Goal: Task Accomplishment & Management: Complete application form

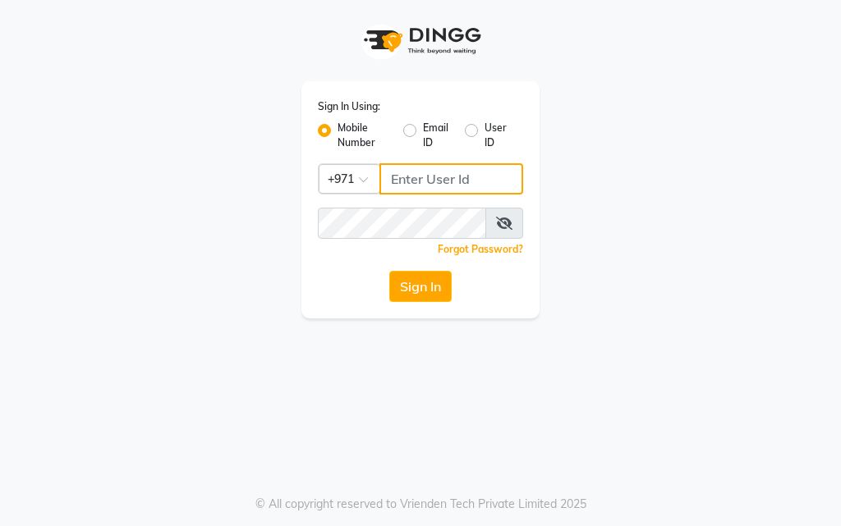
click at [428, 175] on input "Username" at bounding box center [451, 178] width 144 height 31
type input "554675862"
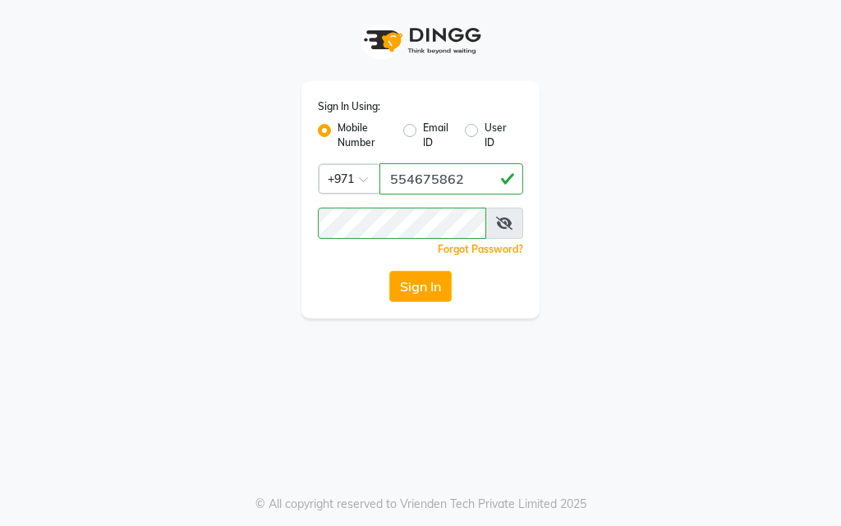
click at [502, 222] on icon at bounding box center [504, 223] width 16 height 13
click at [421, 287] on button "Sign In" at bounding box center [420, 286] width 62 height 31
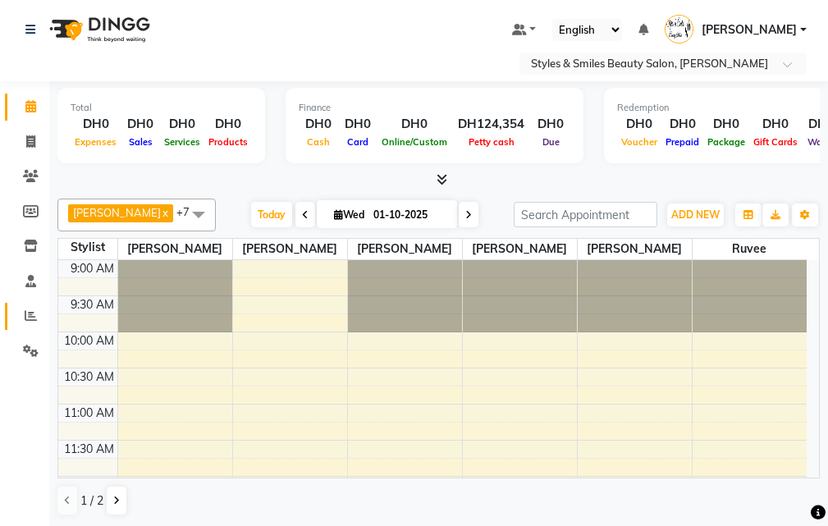
click at [20, 316] on span at bounding box center [30, 316] width 29 height 19
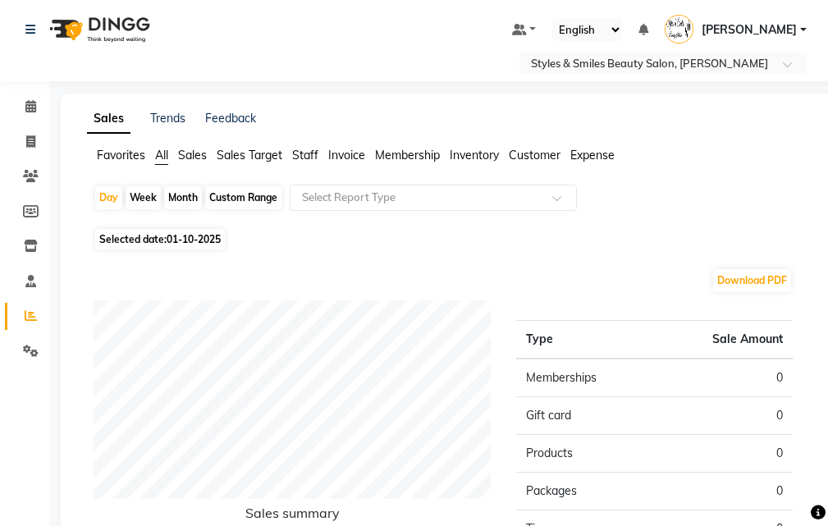
click at [183, 200] on div "Month" at bounding box center [183, 197] width 38 height 23
select select "10"
select select "2025"
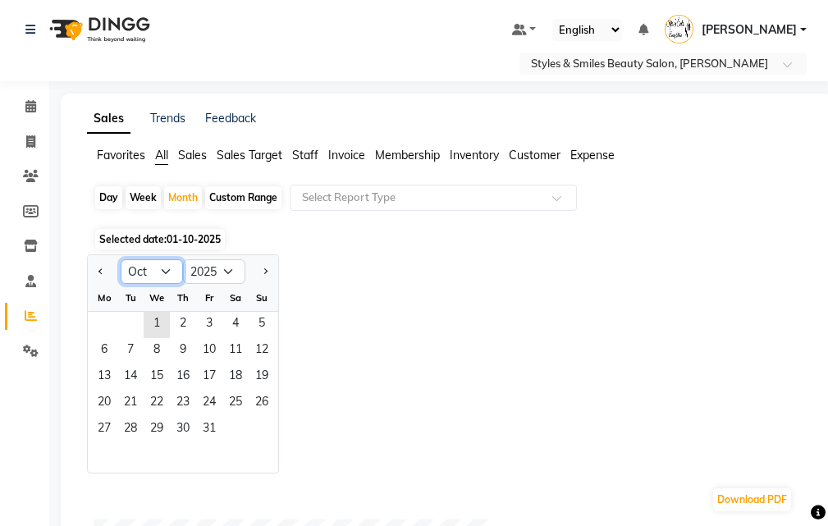
click at [142, 273] on select "Jan Feb Mar Apr May Jun [DATE] Aug Sep Oct Nov Dec" at bounding box center [152, 271] width 62 height 25
select select "9"
click at [121, 259] on select "Jan Feb Mar Apr May Jun [DATE] Aug Sep Oct Nov Dec" at bounding box center [152, 271] width 62 height 25
click at [104, 322] on span "1" at bounding box center [104, 325] width 26 height 26
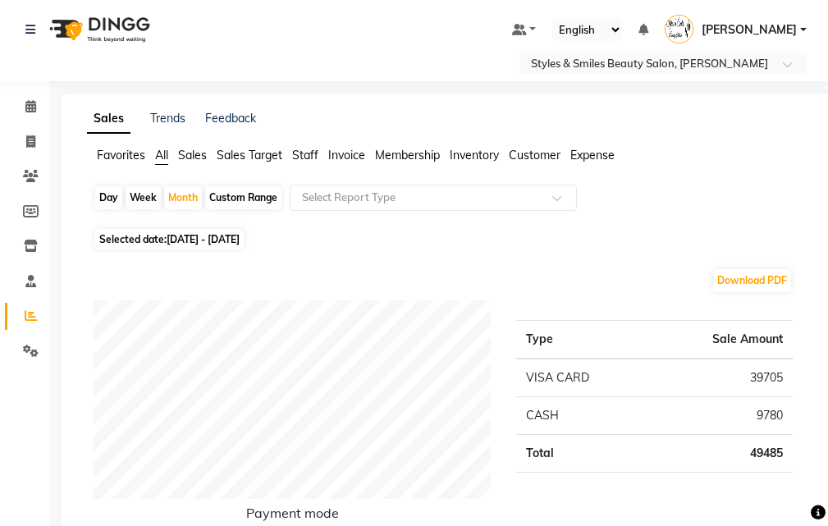
click at [587, 156] on span "Expense" at bounding box center [593, 155] width 44 height 15
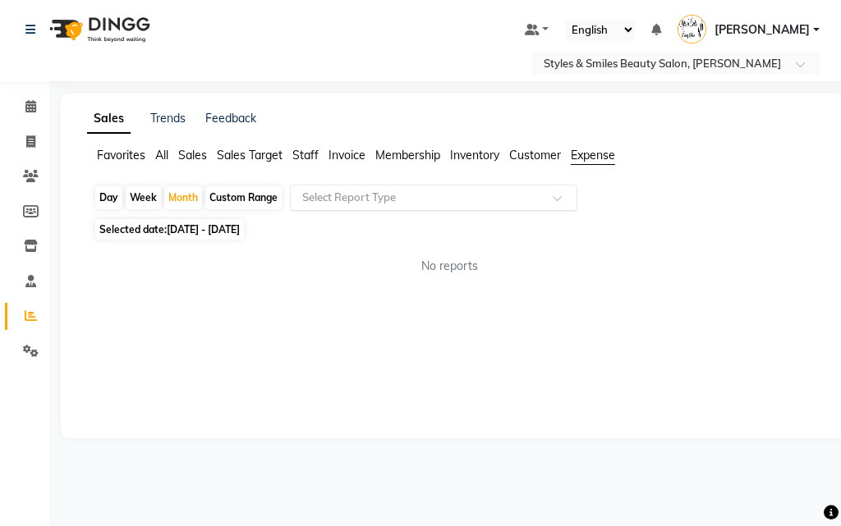
click at [558, 201] on span at bounding box center [563, 203] width 21 height 16
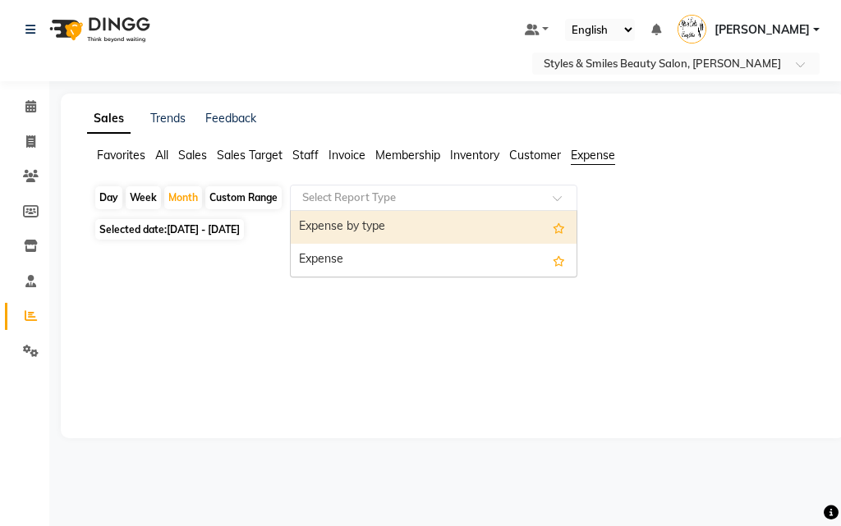
click at [474, 260] on div "Expense" at bounding box center [434, 260] width 286 height 33
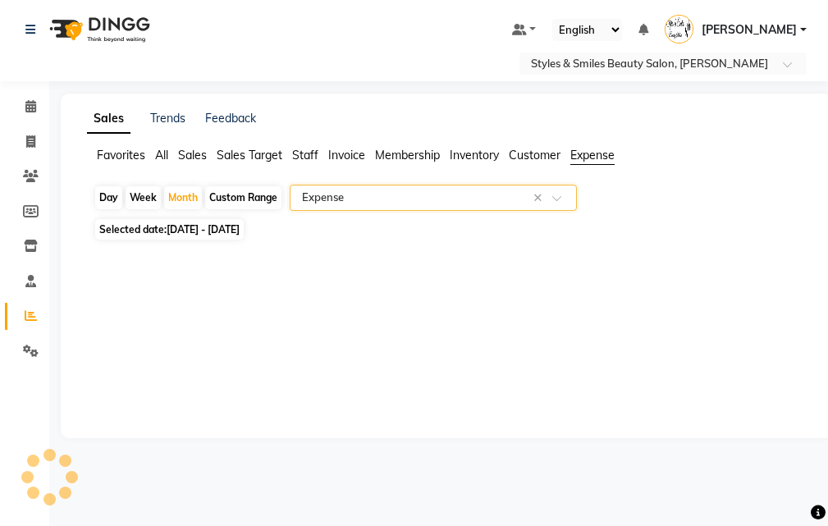
select select "full_report"
select select "csv"
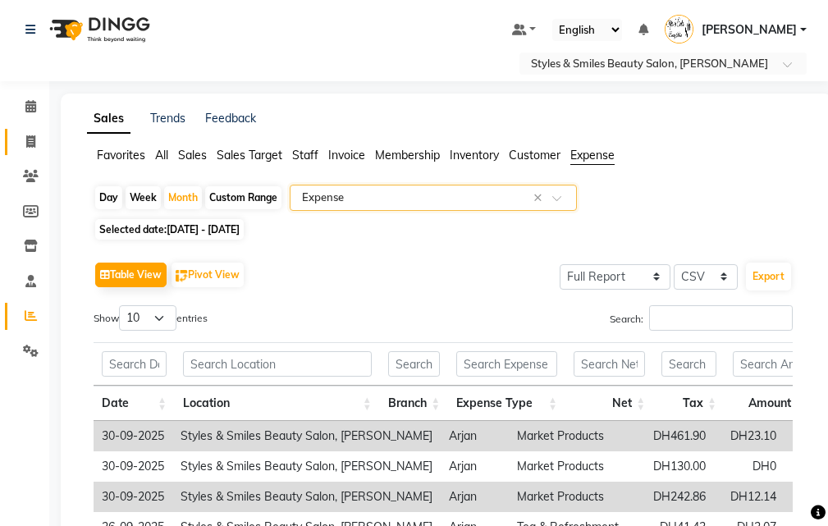
click at [31, 149] on span at bounding box center [30, 142] width 29 height 19
select select "service"
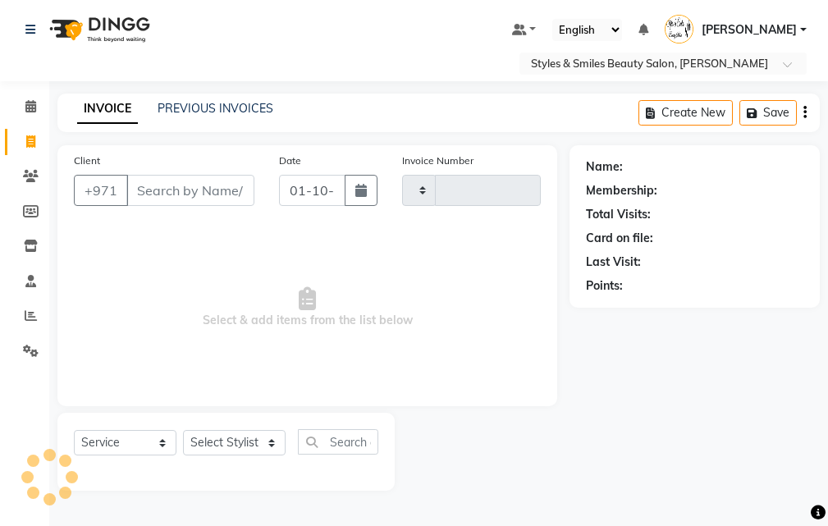
type input "0369"
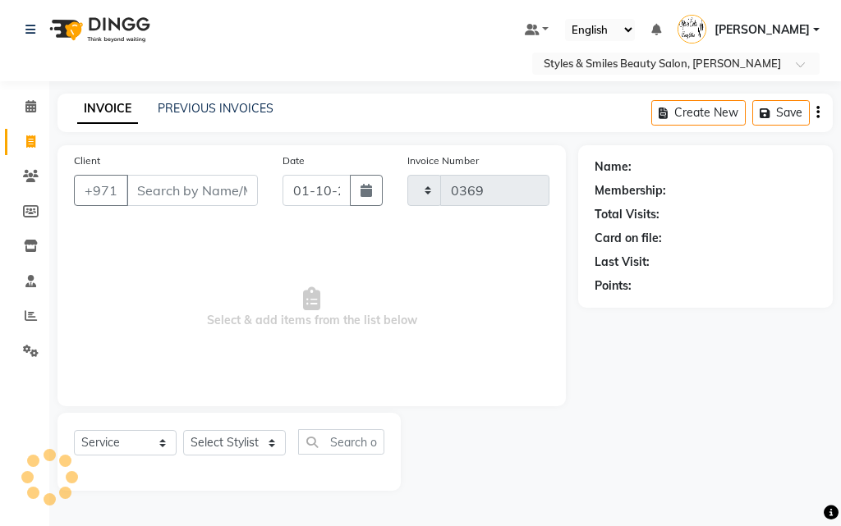
select select "4038"
select select "product"
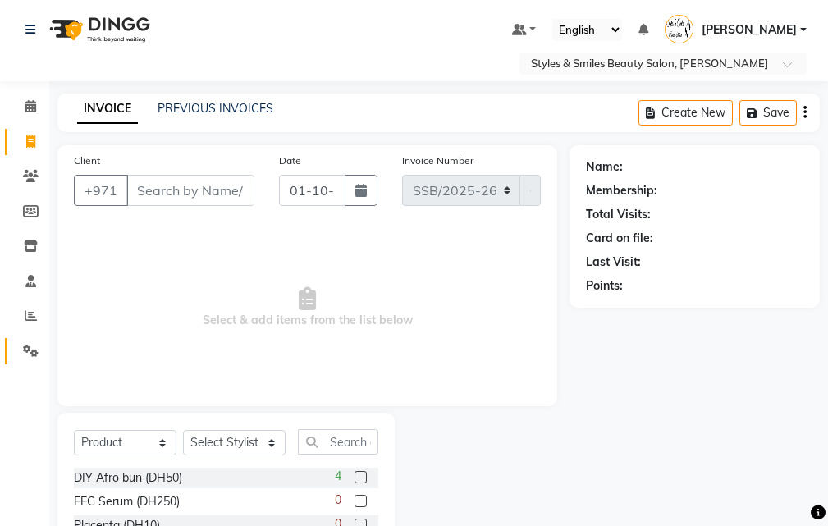
click at [25, 354] on icon at bounding box center [31, 351] width 16 height 12
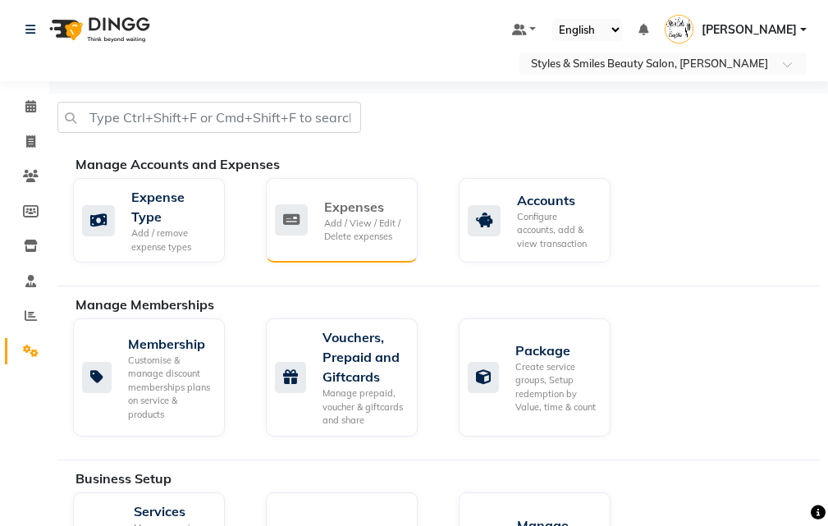
click at [338, 223] on div "Add / View / Edit / Delete expenses" at bounding box center [364, 230] width 80 height 27
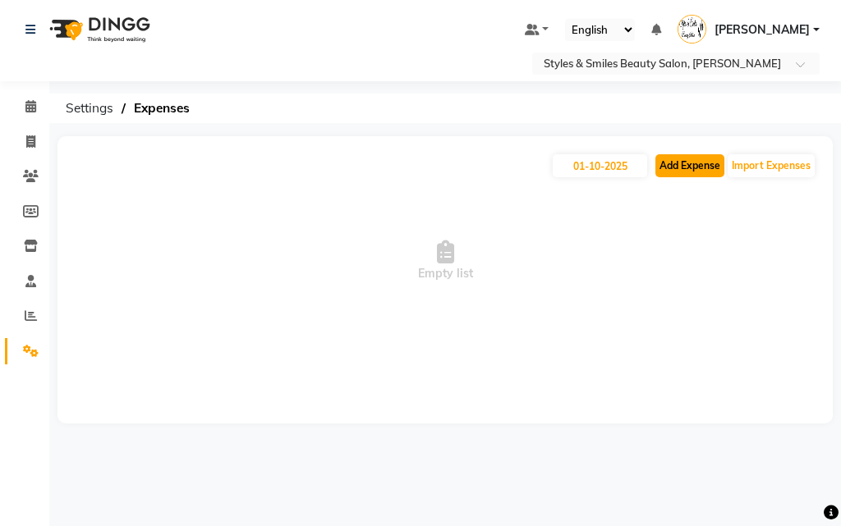
click at [685, 165] on button "Add Expense" at bounding box center [689, 165] width 69 height 23
select select "1"
select select "2853"
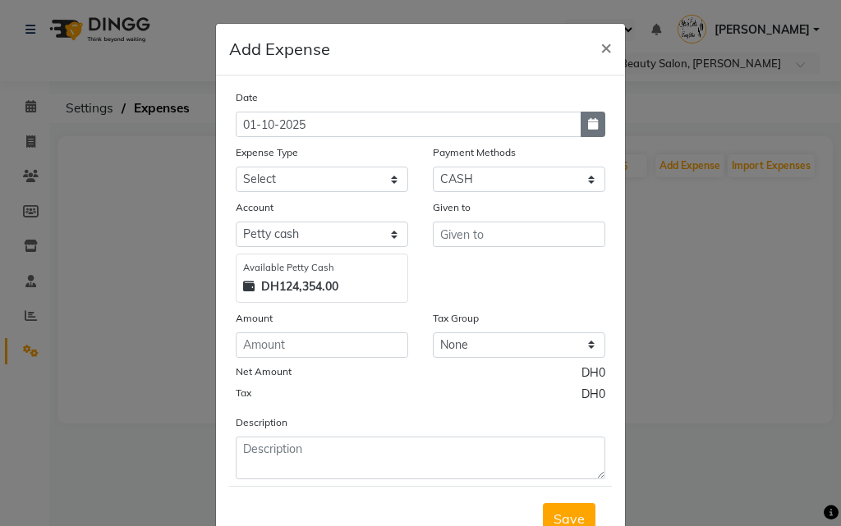
click at [588, 124] on icon "button" at bounding box center [593, 123] width 10 height 11
select select "10"
select select "2025"
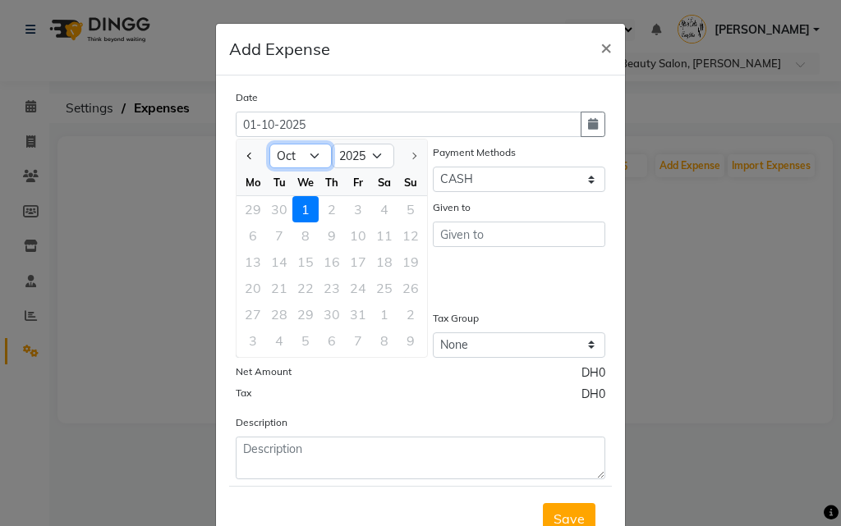
click at [286, 156] on select "Jan Feb Mar Apr May Jun [DATE] Aug Sep Oct" at bounding box center [300, 156] width 62 height 25
select select "9"
click at [269, 144] on select "Jan Feb Mar Apr May Jun [DATE] Aug Sep Oct" at bounding box center [300, 156] width 62 height 25
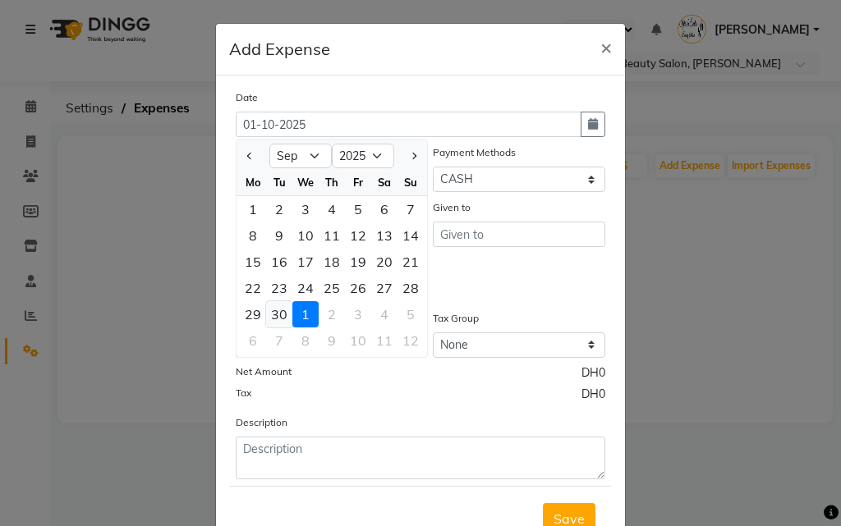
click at [270, 319] on div "30" at bounding box center [279, 314] width 26 height 26
type input "30-09-2025"
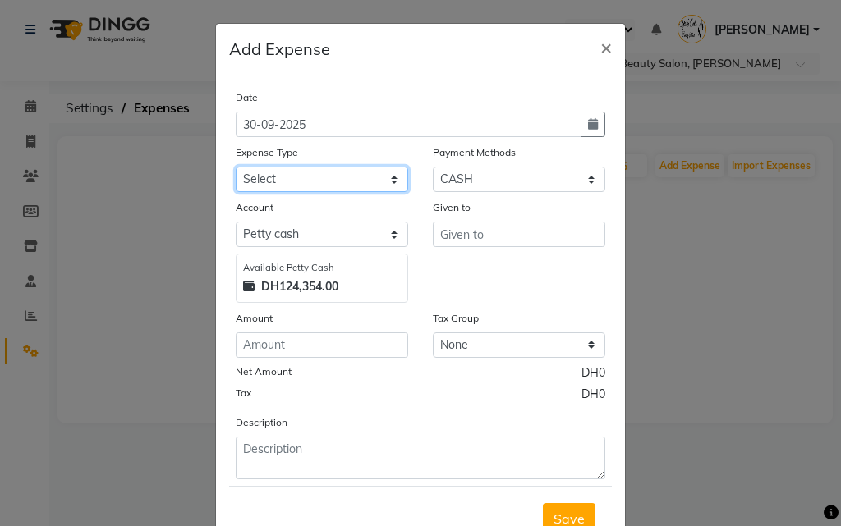
click at [310, 176] on select "Select Advance Salary Bank charges Car maintenance Cash transfer to bank Cash t…" at bounding box center [322, 179] width 172 height 25
select select "4413"
click at [236, 167] on select "Select Advance Salary Bank charges Car maintenance Cash transfer to bank Cash t…" at bounding box center [322, 179] width 172 height 25
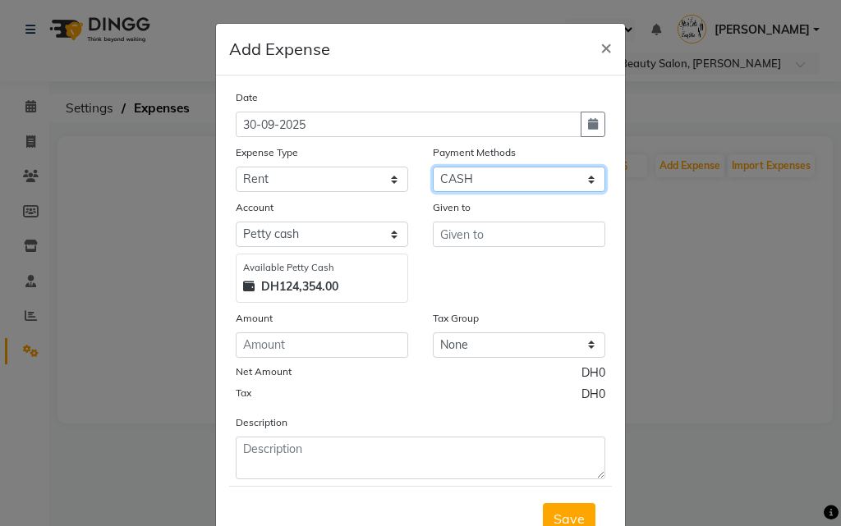
click at [525, 177] on select "Select Master Card Visa Card CASH" at bounding box center [519, 179] width 172 height 25
select select "19"
click at [433, 167] on select "Select Master Card Visa Card CASH" at bounding box center [519, 179] width 172 height 25
select select "2854"
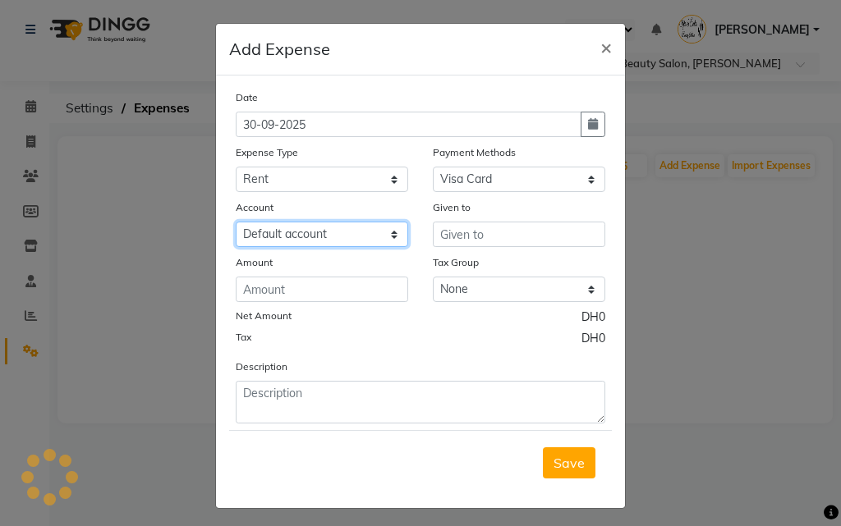
click at [313, 241] on select "Select Default account" at bounding box center [322, 234] width 172 height 25
click at [319, 237] on select "Select Default account" at bounding box center [322, 234] width 172 height 25
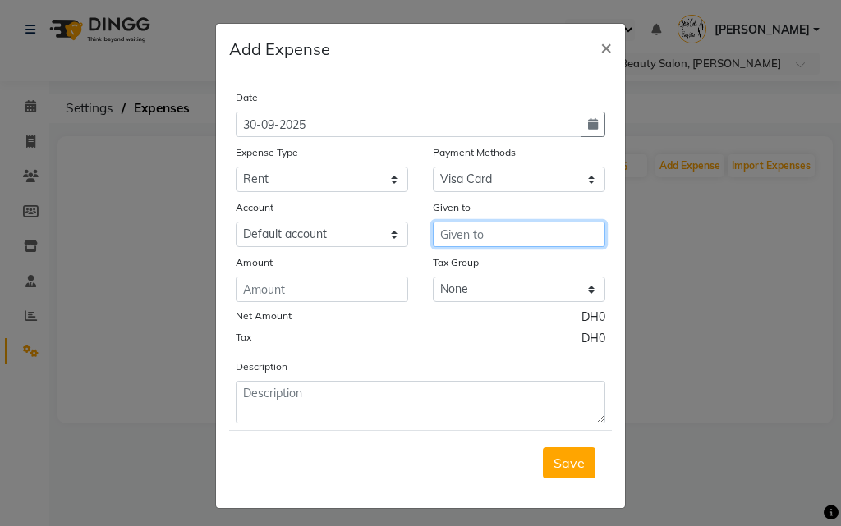
click at [491, 239] on input "text" at bounding box center [519, 234] width 172 height 25
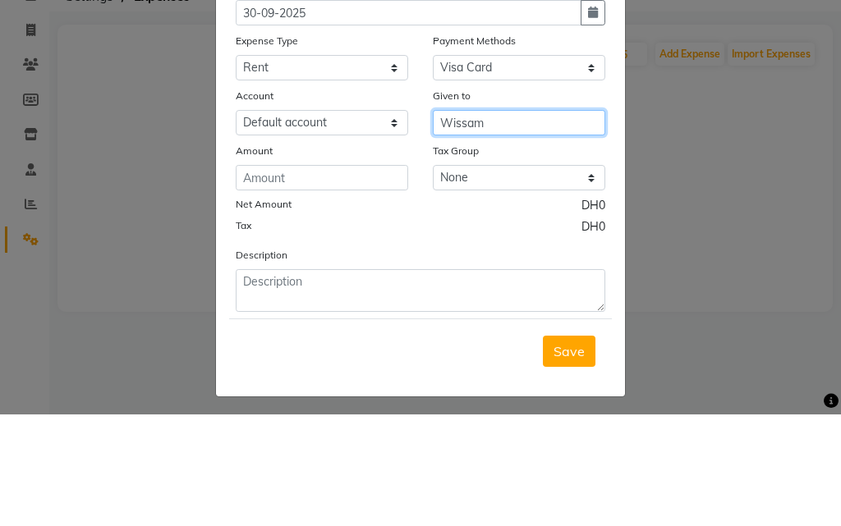
type input "Wissam"
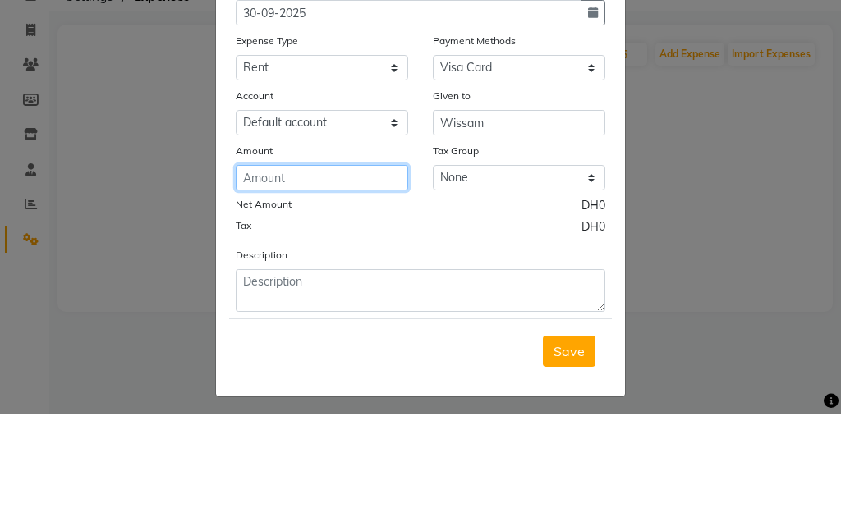
click at [320, 290] on input "number" at bounding box center [322, 289] width 172 height 25
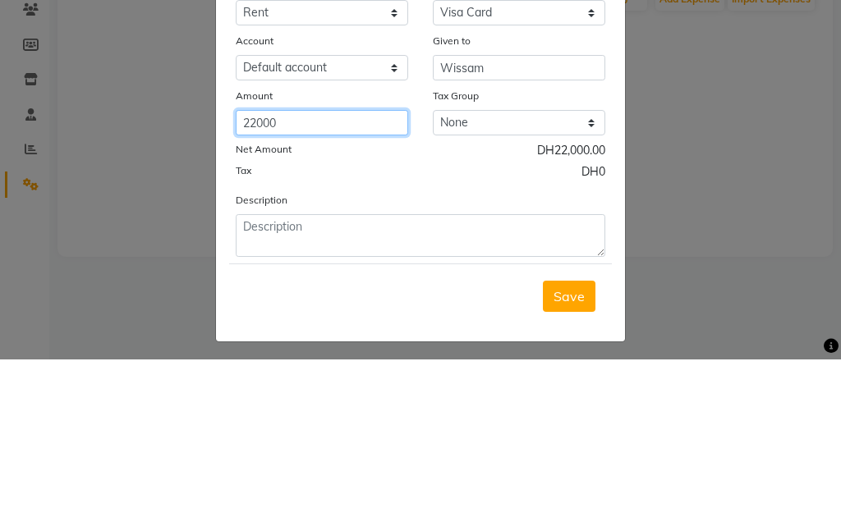
type input "22000"
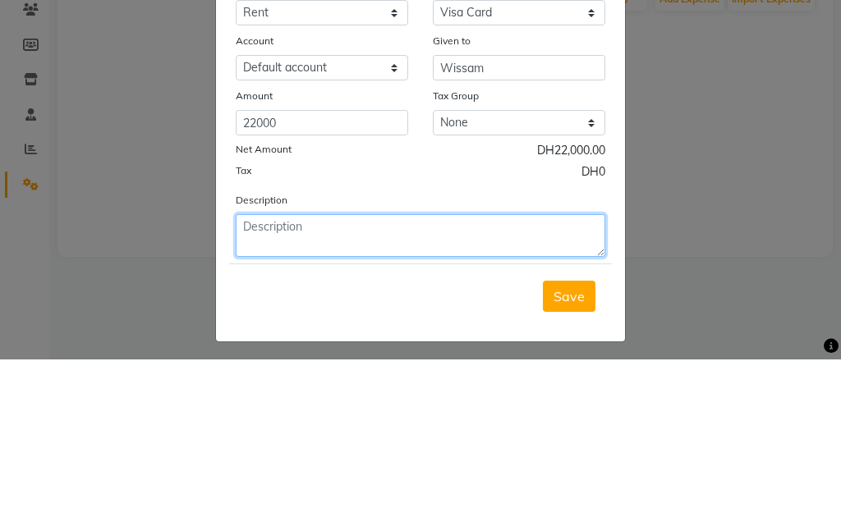
click at [324, 398] on textarea at bounding box center [420, 402] width 369 height 43
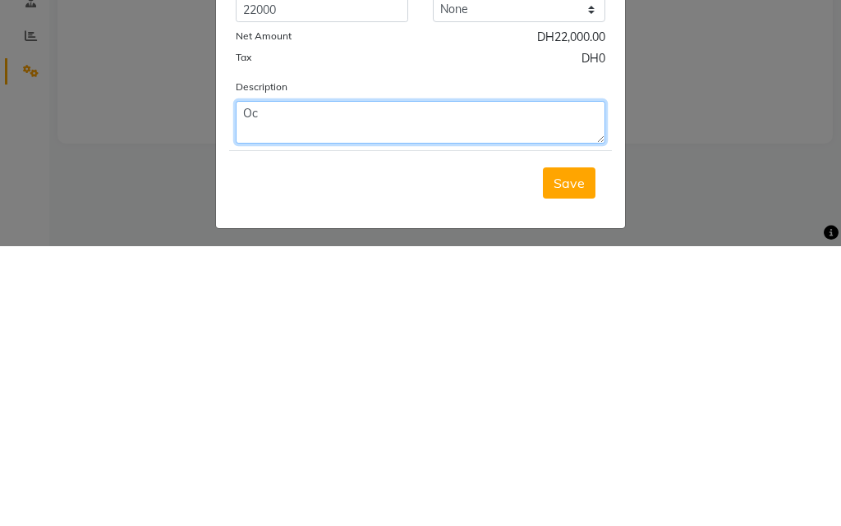
type textarea "O"
type textarea "L"
type textarea "Oct cheque 2025"
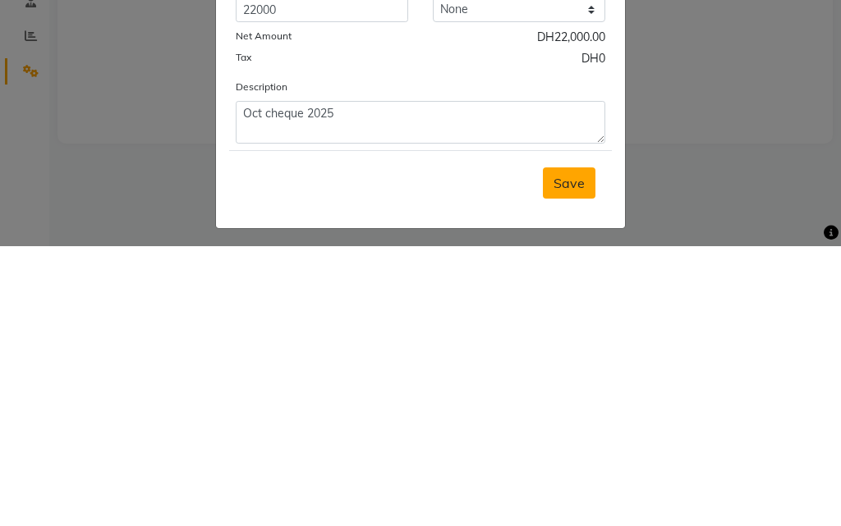
click at [566, 477] on button "Save" at bounding box center [569, 462] width 53 height 31
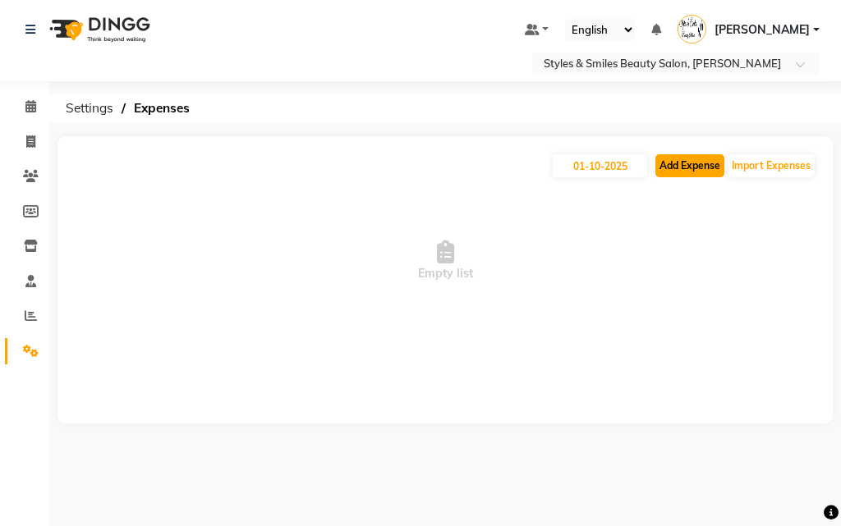
click at [672, 167] on button "Add Expense" at bounding box center [689, 165] width 69 height 23
select select "1"
select select "2853"
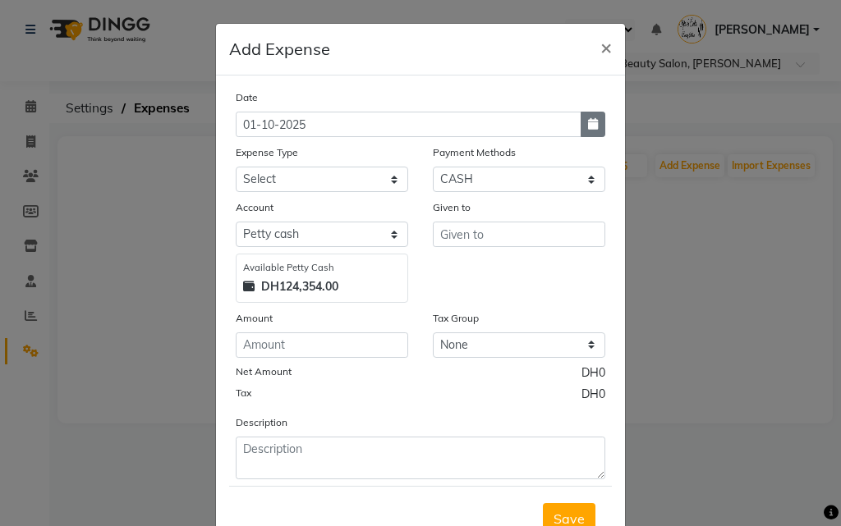
click at [588, 122] on icon "button" at bounding box center [593, 123] width 10 height 11
select select "10"
select select "2025"
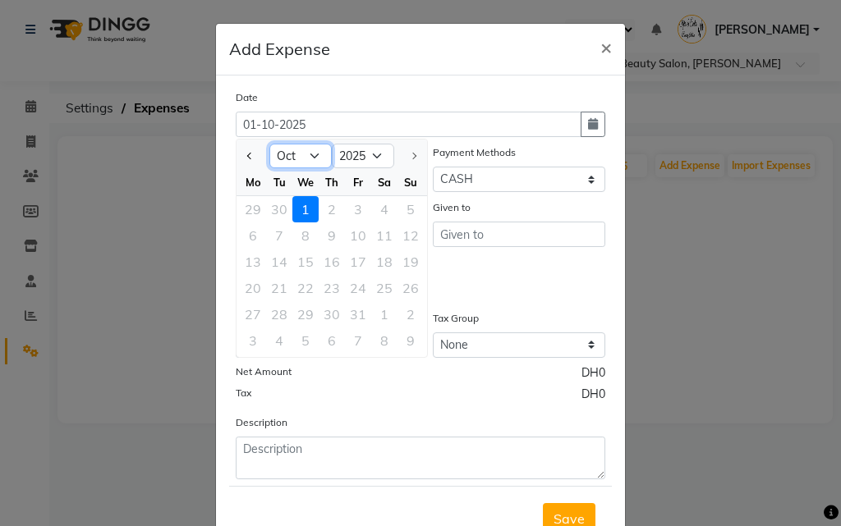
click at [276, 158] on select "Jan Feb Mar Apr May Jun [DATE] Aug Sep Oct" at bounding box center [300, 156] width 62 height 25
select select "9"
click at [269, 144] on select "Jan Feb Mar Apr May Jun [DATE] Aug Sep Oct" at bounding box center [300, 156] width 62 height 25
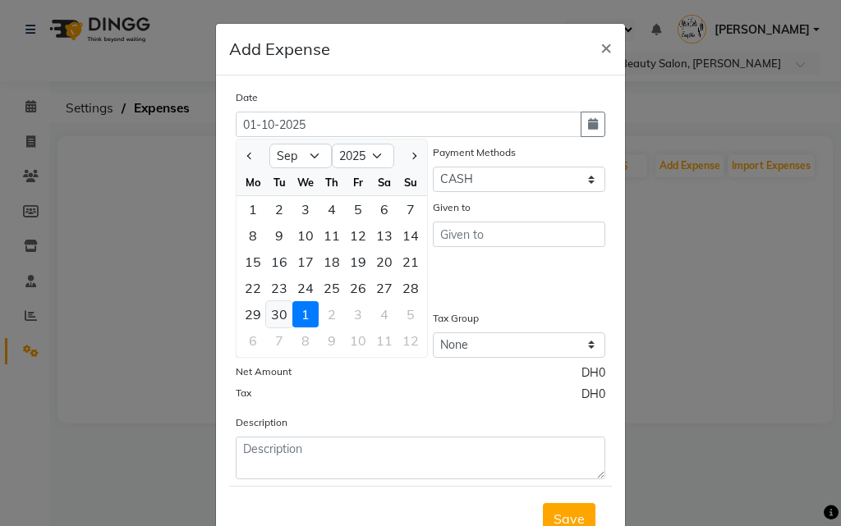
click at [269, 314] on div "30" at bounding box center [279, 314] width 26 height 26
type input "30-09-2025"
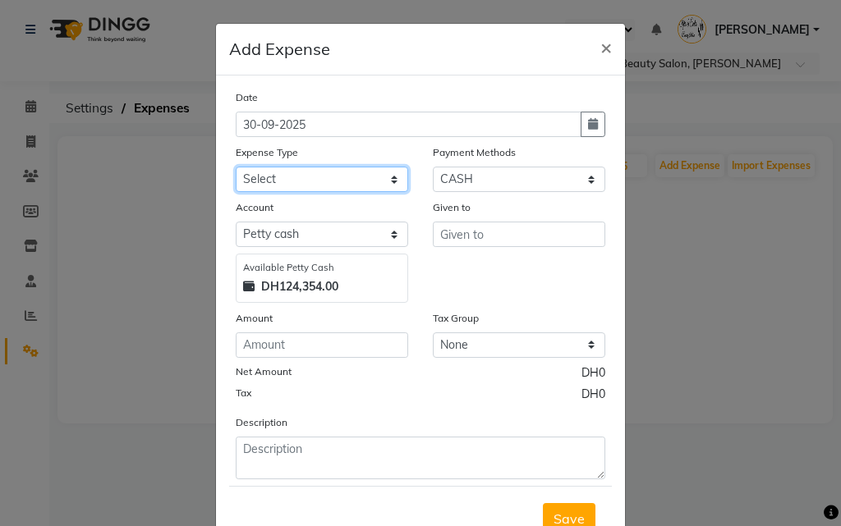
click at [311, 177] on select "Select Advance Salary Bank charges Car maintenance Cash transfer to bank Cash t…" at bounding box center [322, 179] width 172 height 25
select select "4414"
click at [236, 167] on select "Select Advance Salary Bank charges Car maintenance Cash transfer to bank Cash t…" at bounding box center [322, 179] width 172 height 25
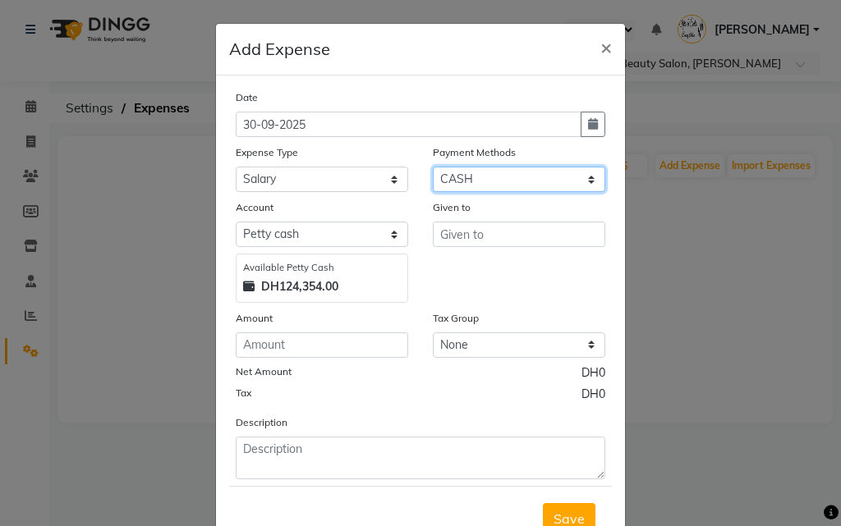
click at [475, 181] on select "Select Master Card Visa Card CASH" at bounding box center [519, 179] width 172 height 25
select select "19"
click at [433, 167] on select "Select Master Card Visa Card CASH" at bounding box center [519, 179] width 172 height 25
select select "2854"
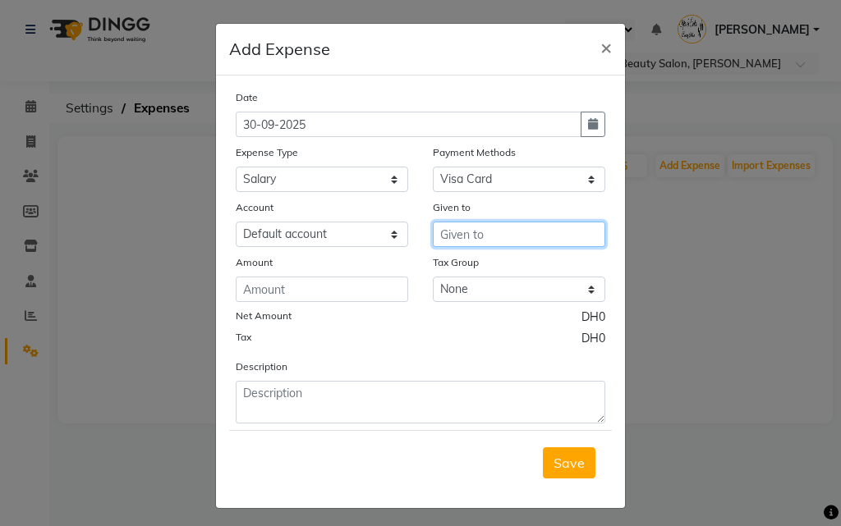
click at [447, 236] on input "text" at bounding box center [519, 234] width 172 height 25
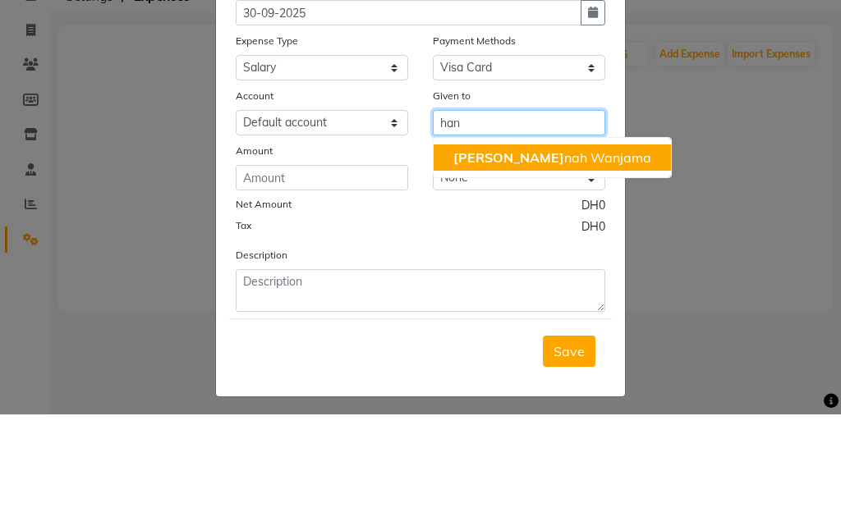
click at [502, 264] on ngb-highlight "[PERSON_NAME]" at bounding box center [552, 269] width 198 height 16
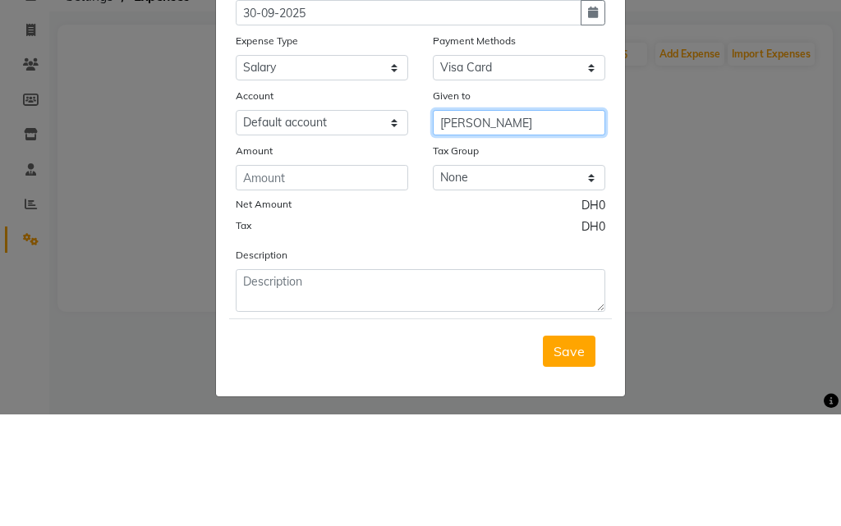
type input "[PERSON_NAME]"
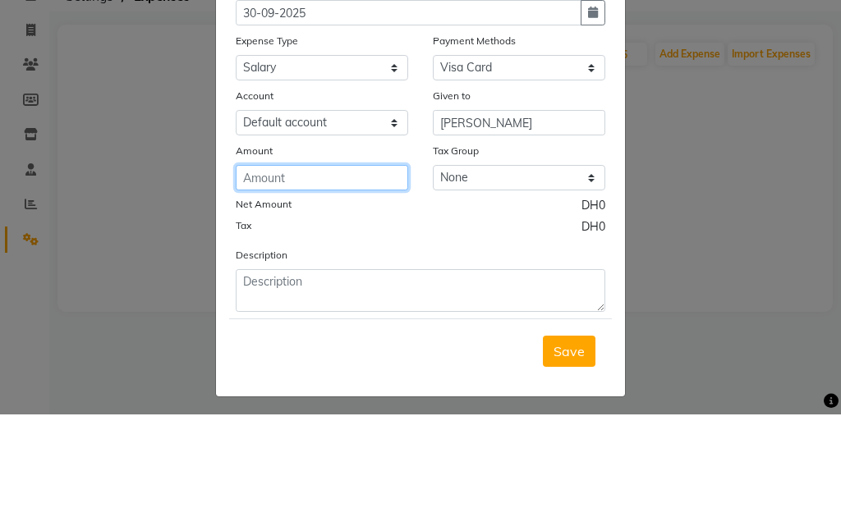
click at [314, 289] on input "number" at bounding box center [322, 289] width 172 height 25
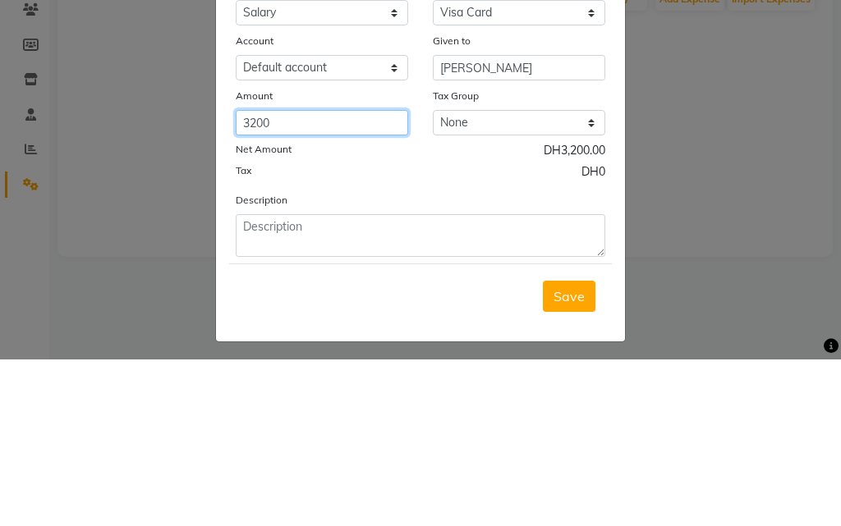
type input "3200"
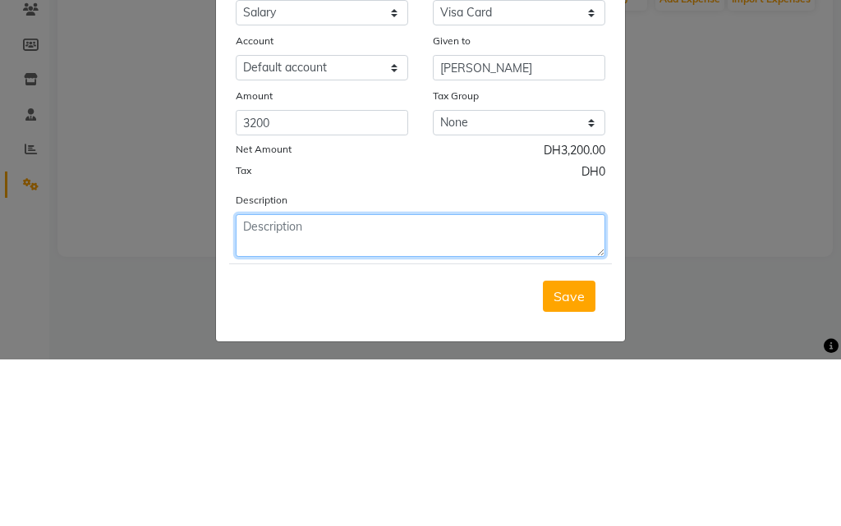
click at [311, 397] on textarea at bounding box center [420, 402] width 369 height 43
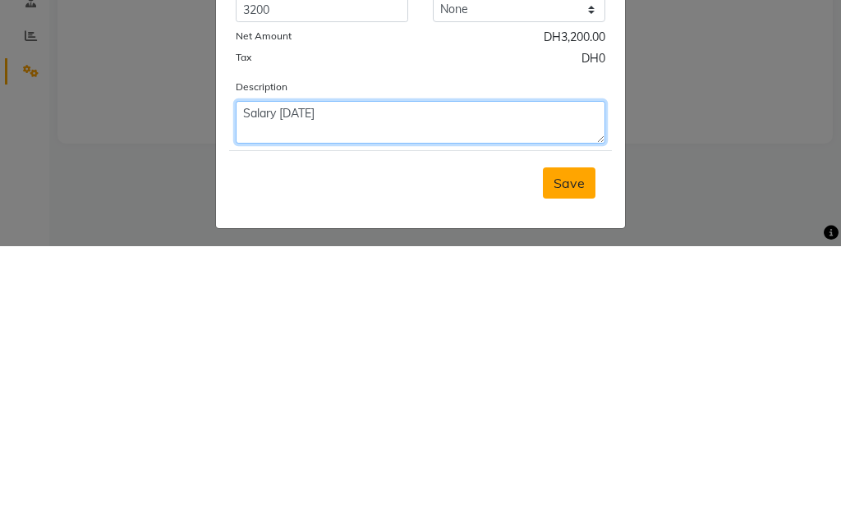
type textarea "Salary [DATE]"
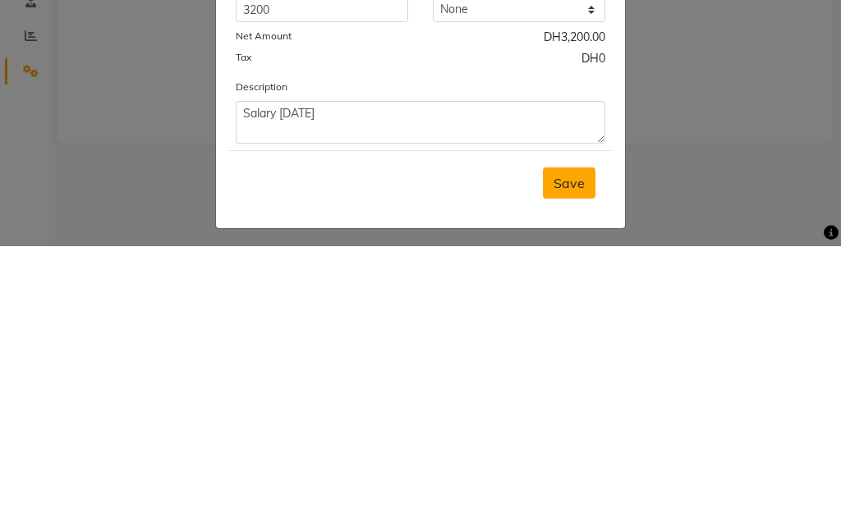
click at [566, 464] on span "Save" at bounding box center [568, 463] width 31 height 16
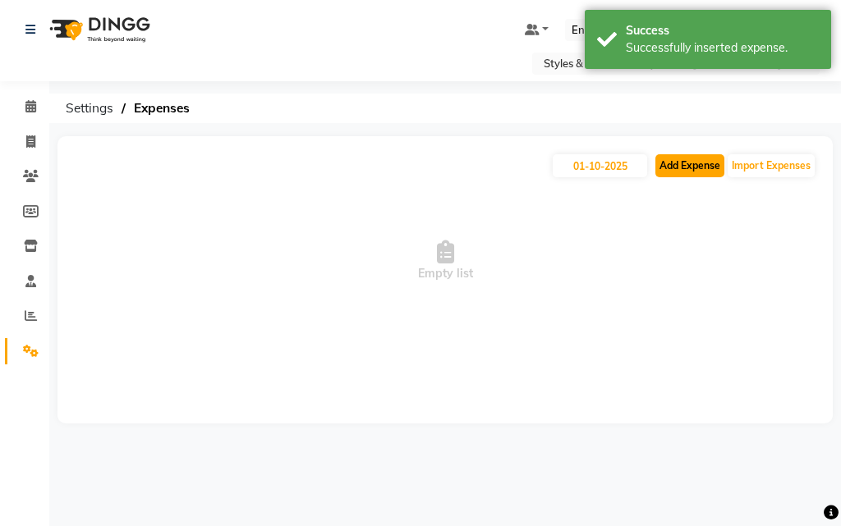
click at [697, 163] on button "Add Expense" at bounding box center [689, 165] width 69 height 23
select select "1"
select select "2853"
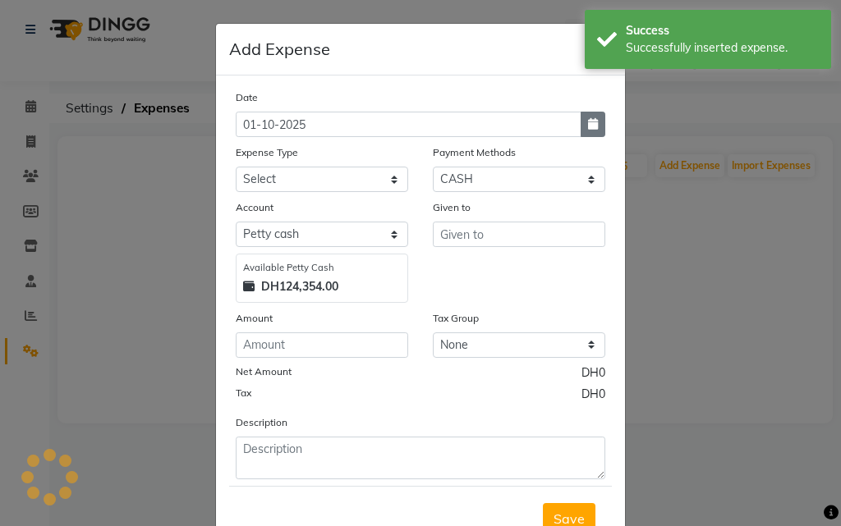
click at [588, 123] on icon "button" at bounding box center [593, 123] width 10 height 11
select select "10"
select select "2025"
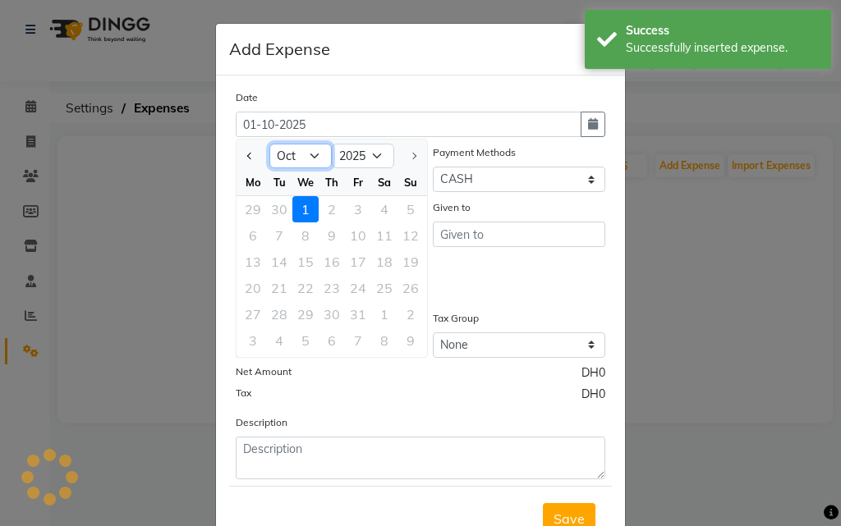
click at [287, 157] on select "Jan Feb Mar Apr May Jun [DATE] Aug Sep Oct" at bounding box center [300, 156] width 62 height 25
select select "9"
click at [269, 144] on select "Jan Feb Mar Apr May Jun [DATE] Aug Sep Oct" at bounding box center [300, 156] width 62 height 25
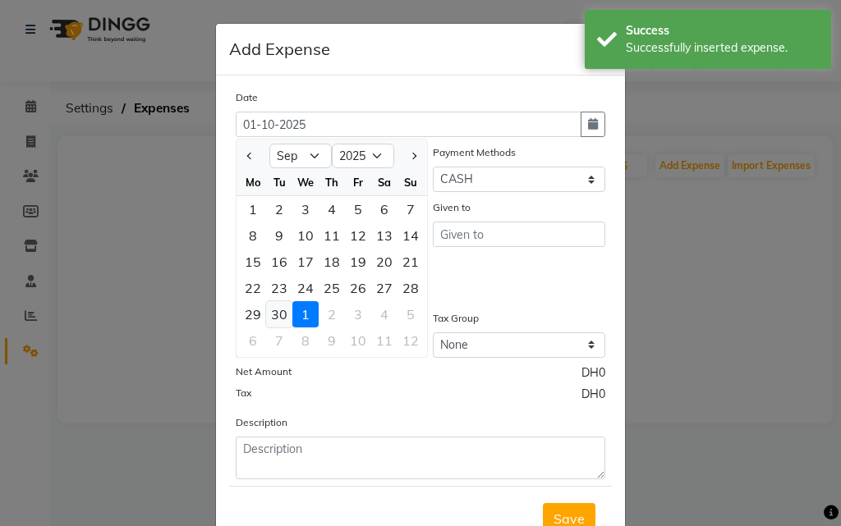
click at [266, 316] on div "30" at bounding box center [279, 314] width 26 height 26
type input "30-09-2025"
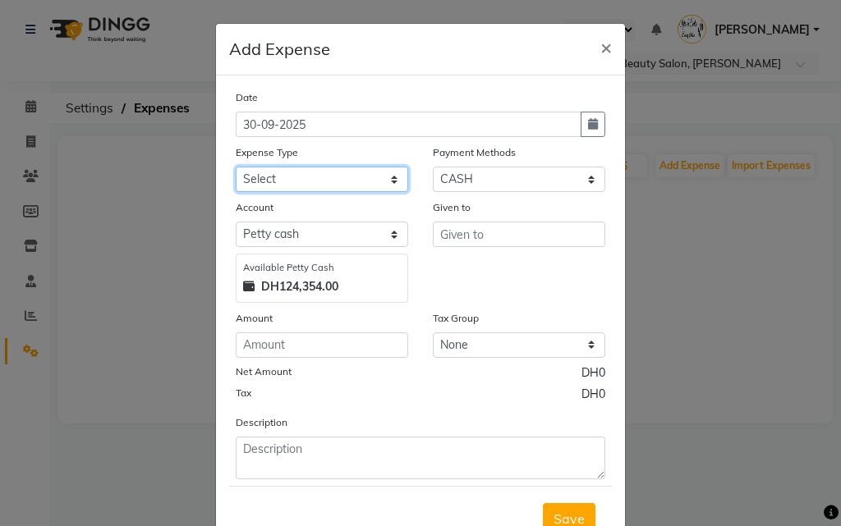
click at [312, 181] on select "Select Advance Salary Bank charges Car maintenance Cash transfer to bank Cash t…" at bounding box center [322, 179] width 172 height 25
select select "4414"
click at [236, 167] on select "Select Advance Salary Bank charges Car maintenance Cash transfer to bank Cash t…" at bounding box center [322, 179] width 172 height 25
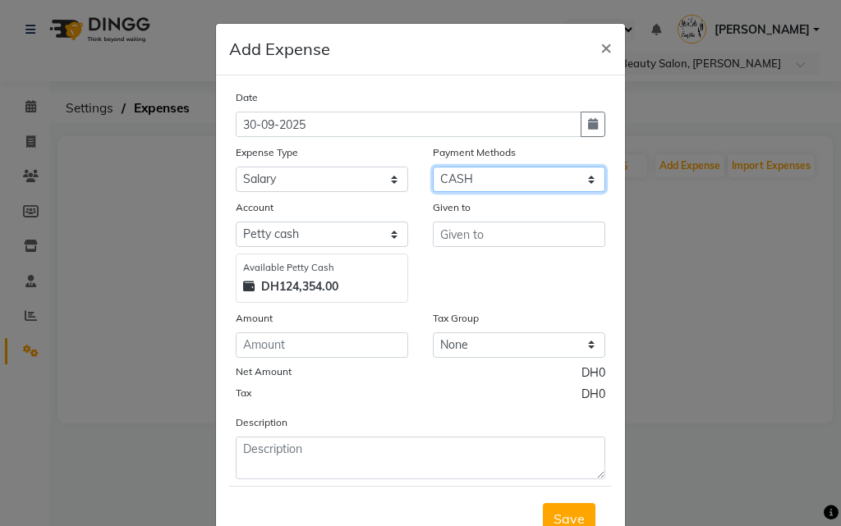
click at [490, 172] on select "Select Master Card Visa Card CASH" at bounding box center [519, 179] width 172 height 25
select select "19"
click at [433, 167] on select "Select Master Card Visa Card CASH" at bounding box center [519, 179] width 172 height 25
select select "2854"
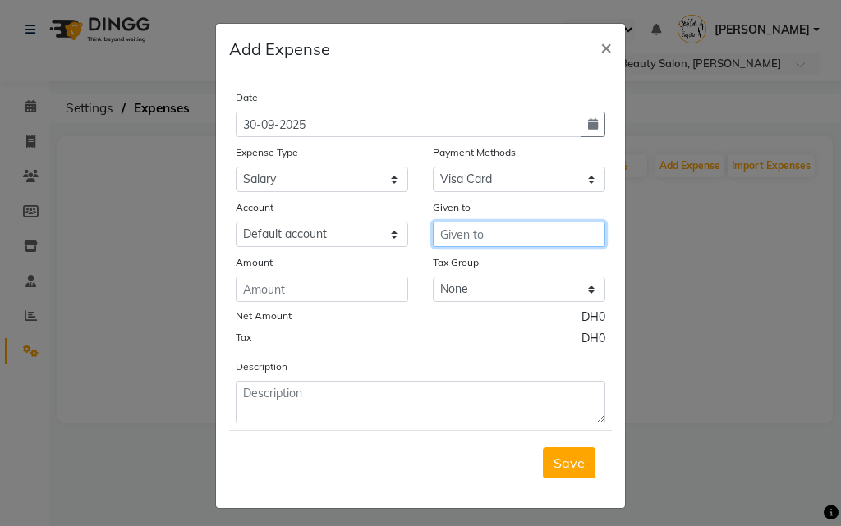
click at [458, 236] on input "text" at bounding box center [519, 234] width 172 height 25
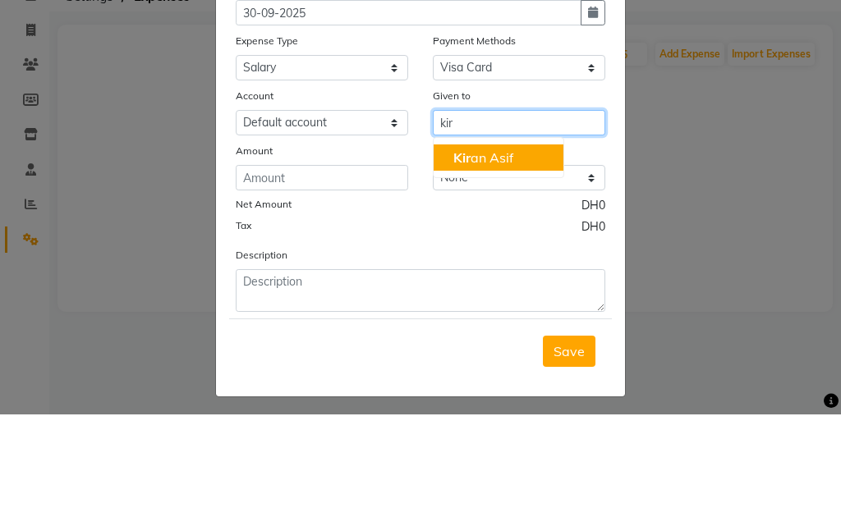
click at [496, 271] on ngb-highlight "Kir an Asif" at bounding box center [483, 269] width 60 height 16
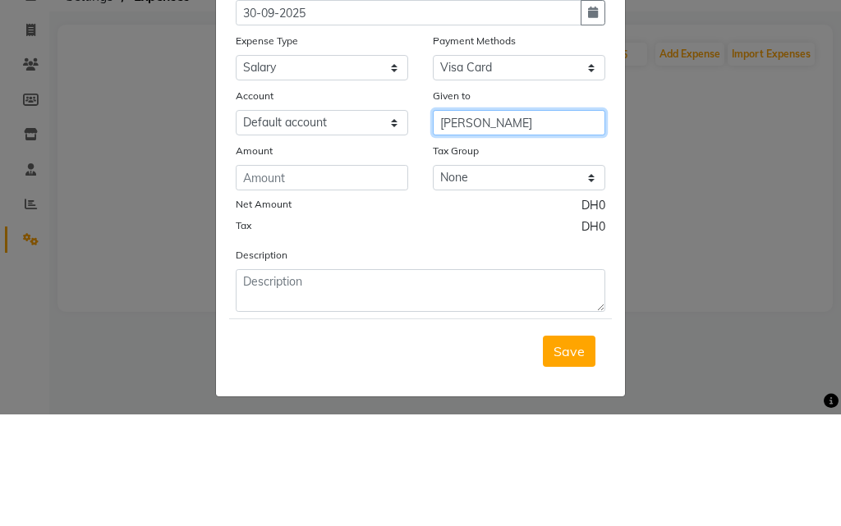
type input "[PERSON_NAME]"
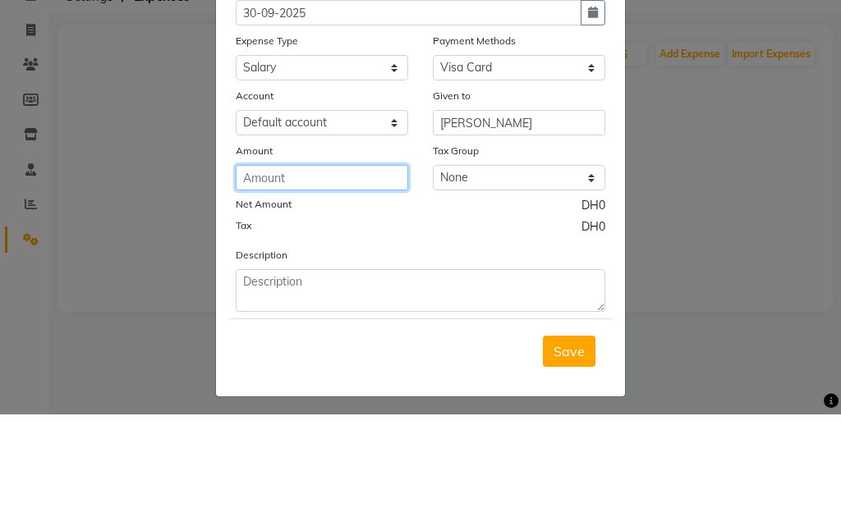
click at [319, 288] on input "number" at bounding box center [322, 289] width 172 height 25
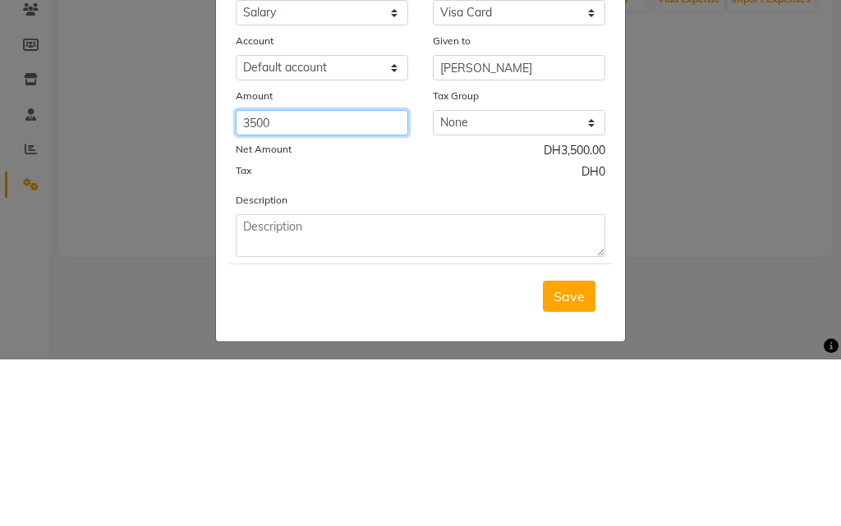
type input "3500"
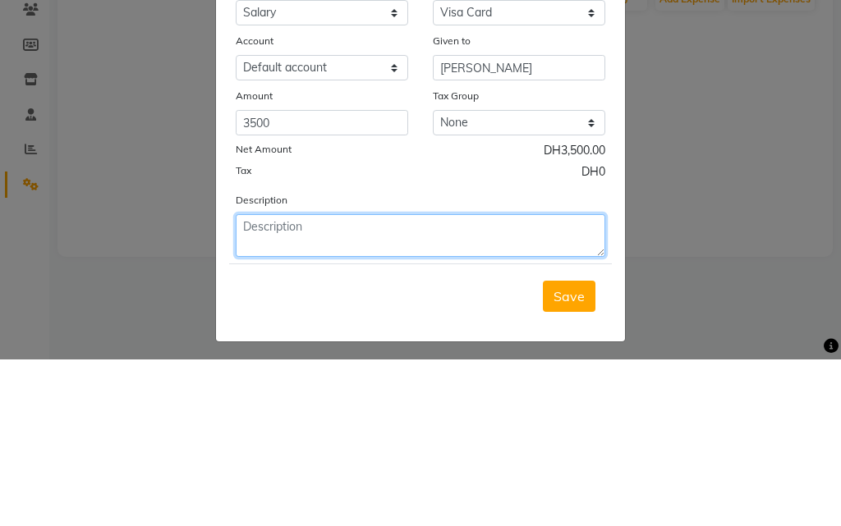
click at [354, 401] on textarea at bounding box center [420, 402] width 369 height 43
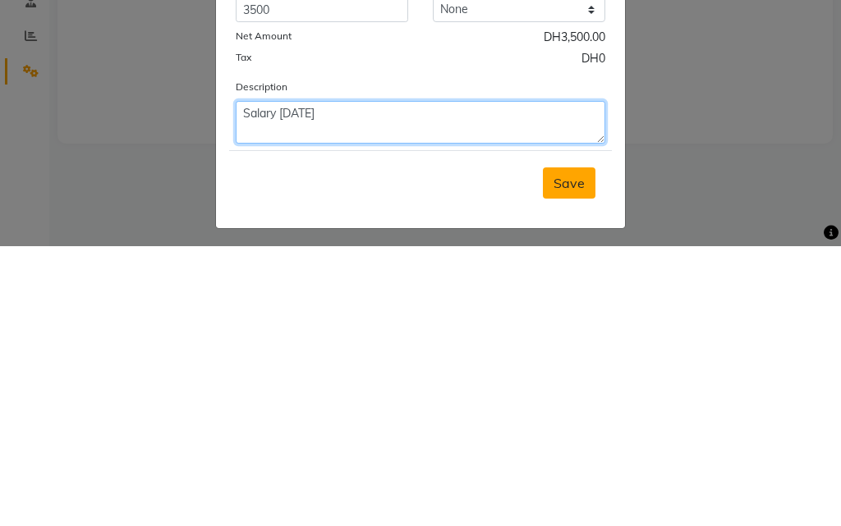
type textarea "Salary [DATE]"
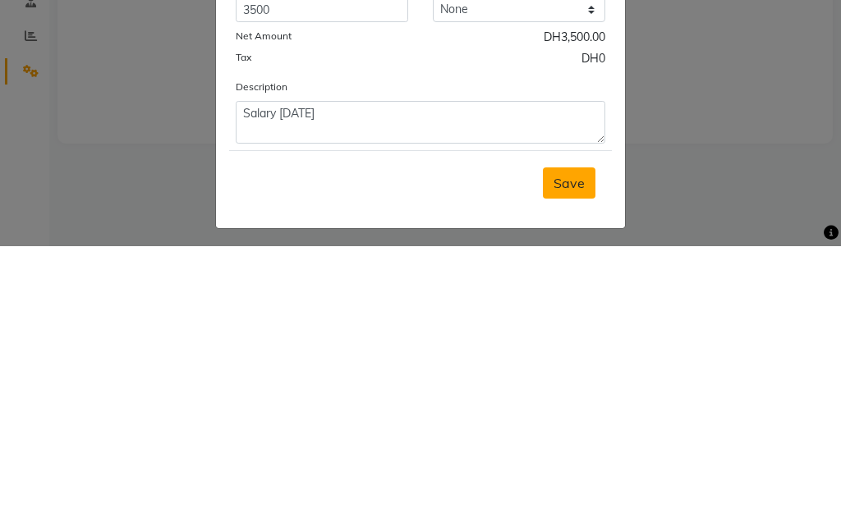
click at [560, 460] on span "Save" at bounding box center [568, 463] width 31 height 16
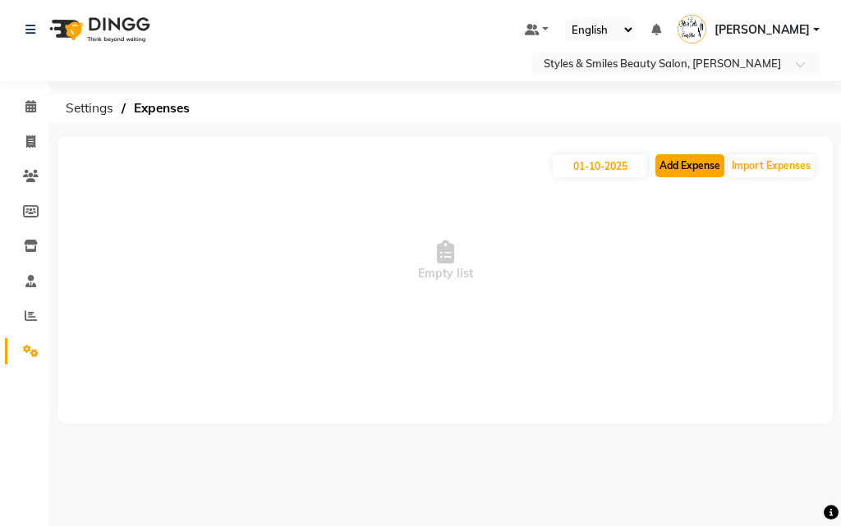
click at [685, 163] on button "Add Expense" at bounding box center [689, 165] width 69 height 23
select select "1"
select select "2853"
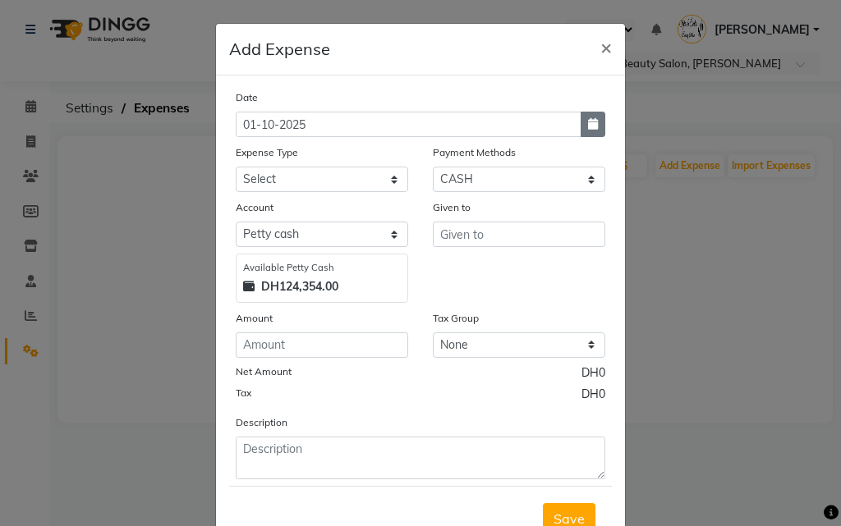
click at [588, 123] on icon "button" at bounding box center [593, 123] width 10 height 11
select select "10"
select select "2025"
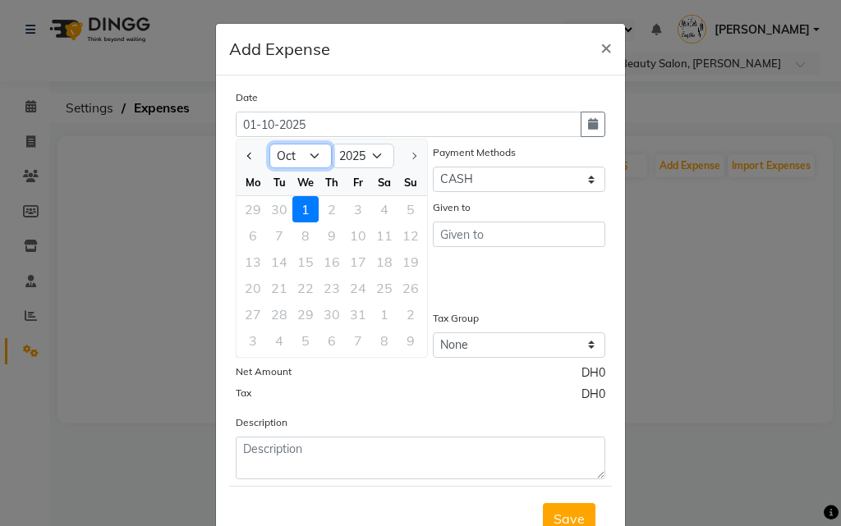
click at [283, 154] on select "Jan Feb Mar Apr May Jun [DATE] Aug Sep Oct" at bounding box center [300, 156] width 62 height 25
select select "9"
click at [269, 144] on select "Jan Feb Mar Apr May Jun [DATE] Aug Sep Oct" at bounding box center [300, 156] width 62 height 25
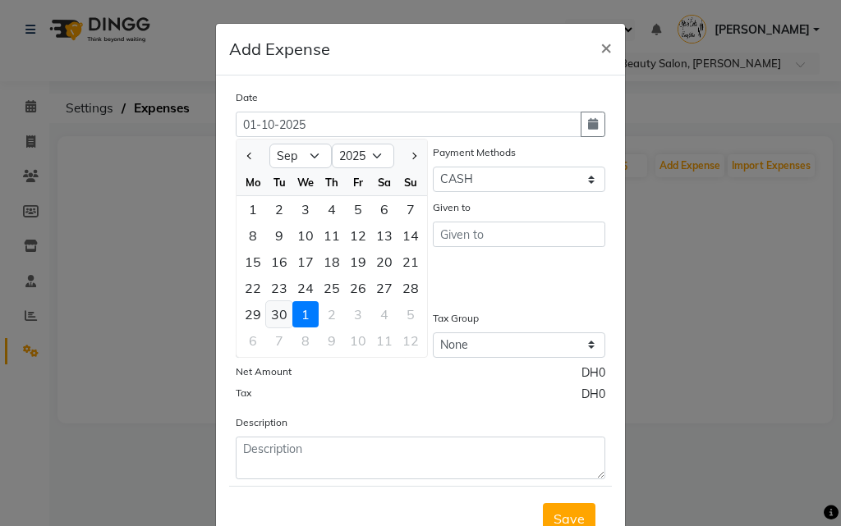
click at [273, 314] on div "30" at bounding box center [279, 314] width 26 height 26
type input "30-09-2025"
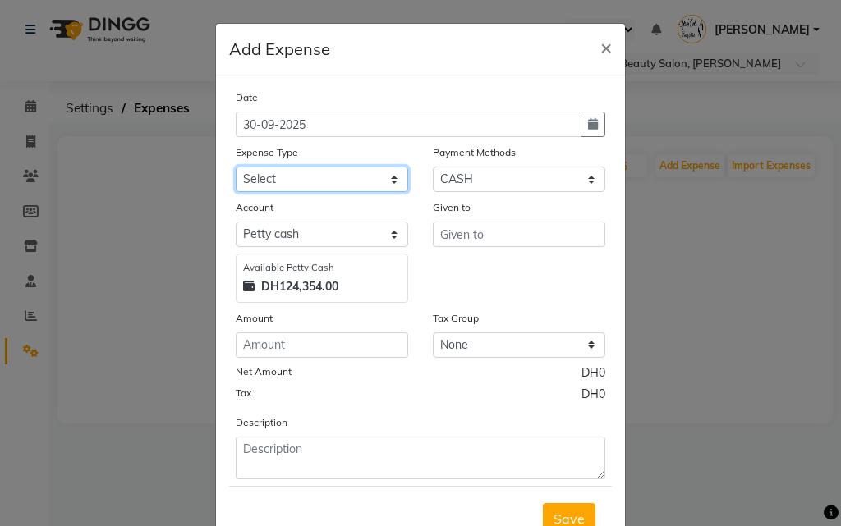
click at [312, 179] on select "Select Advance Salary Bank charges Car maintenance Cash transfer to bank Cash t…" at bounding box center [322, 179] width 172 height 25
select select "4414"
click at [236, 167] on select "Select Advance Salary Bank charges Car maintenance Cash transfer to bank Cash t…" at bounding box center [322, 179] width 172 height 25
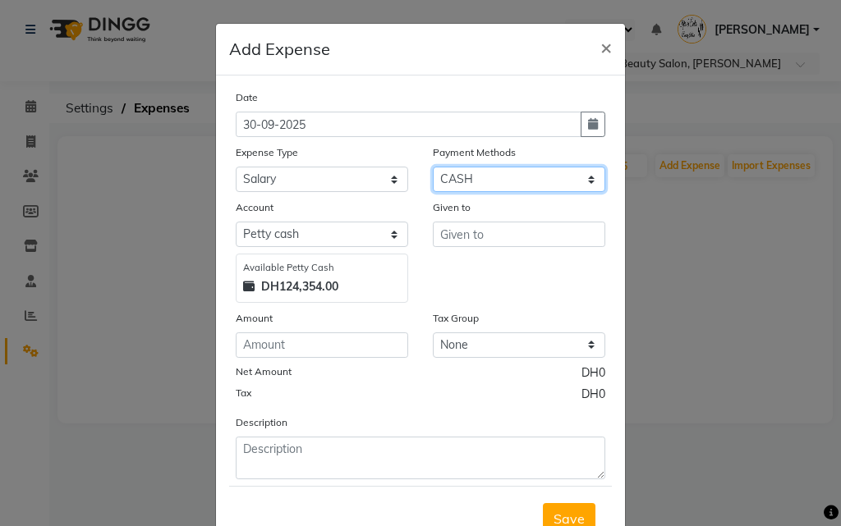
click at [475, 176] on select "Select Master Card Visa Card CASH" at bounding box center [519, 179] width 172 height 25
select select "19"
click at [433, 167] on select "Select Master Card Visa Card CASH" at bounding box center [519, 179] width 172 height 25
select select "2854"
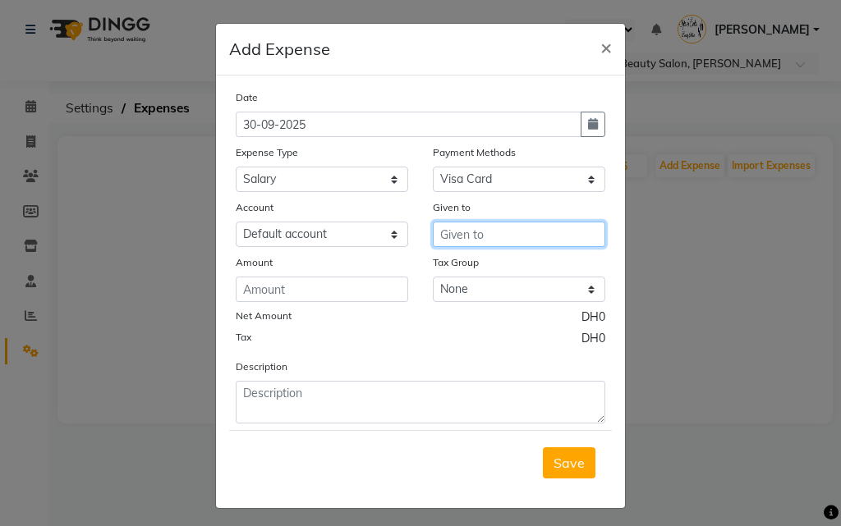
click at [457, 233] on input "text" at bounding box center [519, 234] width 172 height 25
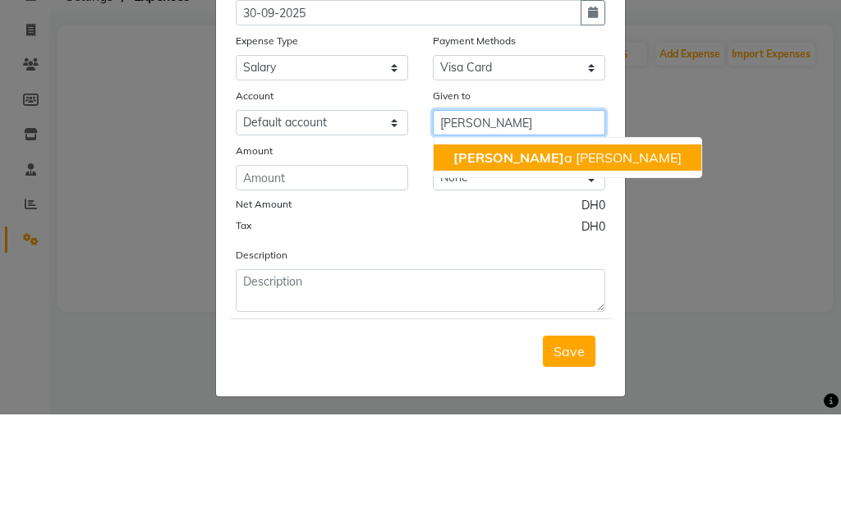
click at [504, 271] on ngb-highlight "[PERSON_NAME]" at bounding box center [567, 269] width 228 height 16
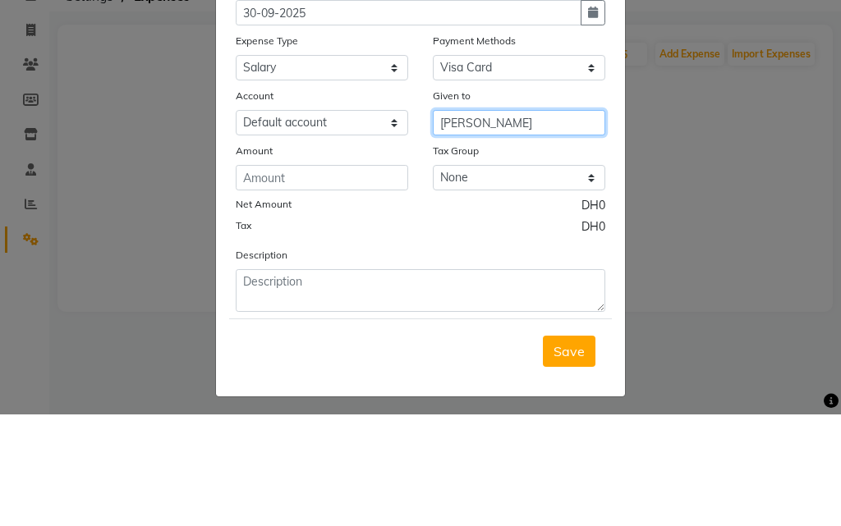
type input "[PERSON_NAME]"
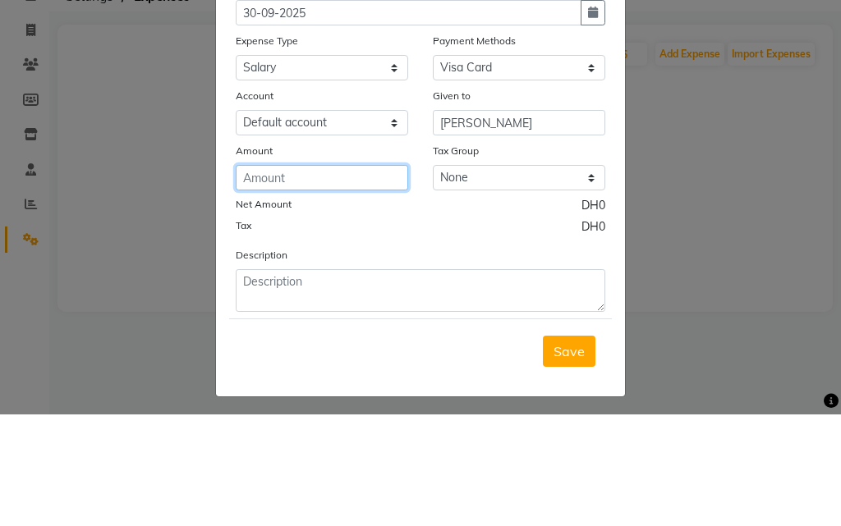
click at [319, 289] on input "number" at bounding box center [322, 289] width 172 height 25
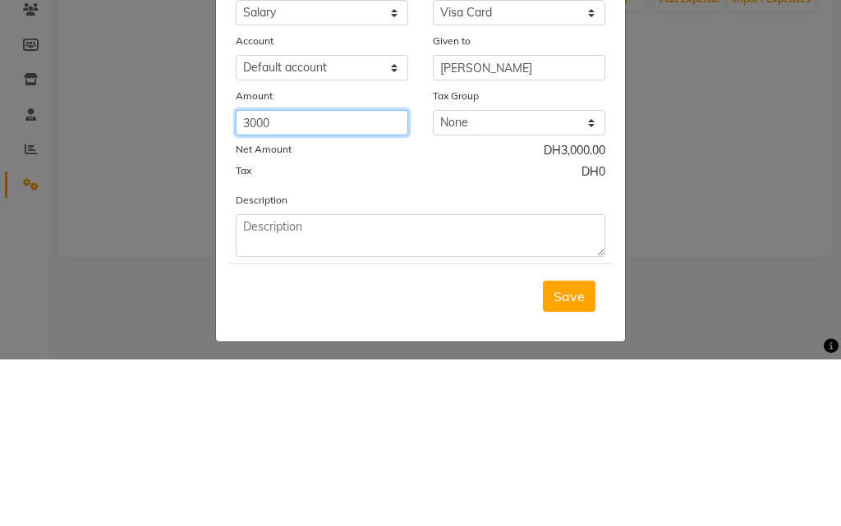
type input "3000"
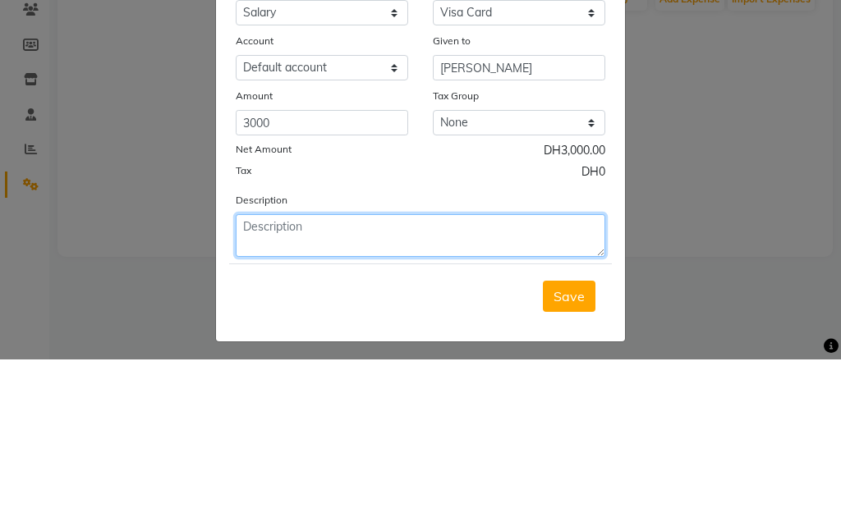
click at [362, 397] on textarea at bounding box center [420, 402] width 369 height 43
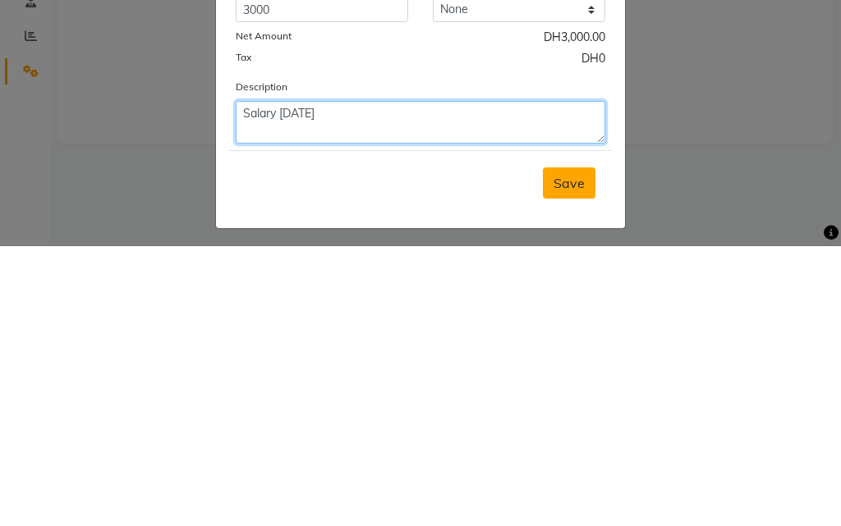
type textarea "Salary [DATE]"
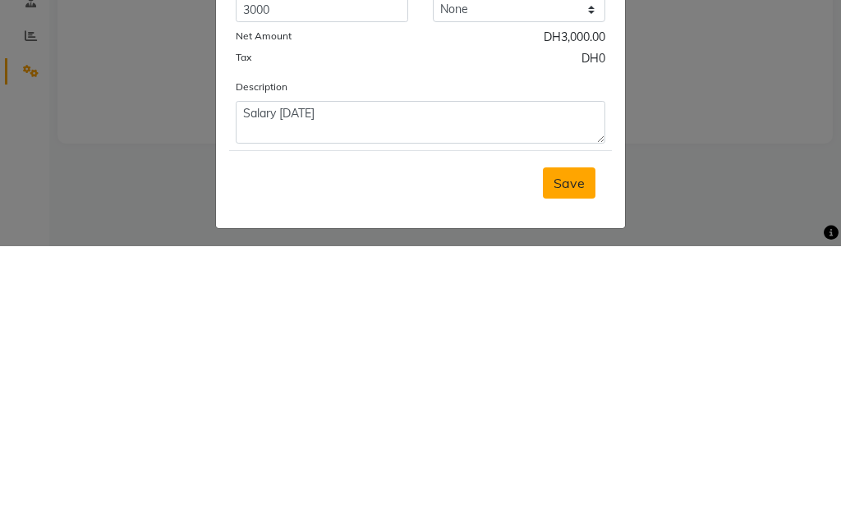
click at [569, 469] on span "Save" at bounding box center [568, 463] width 31 height 16
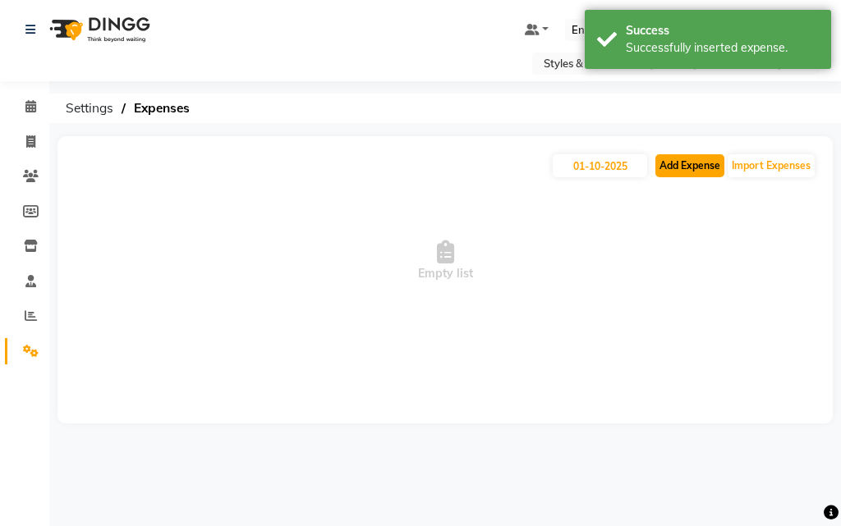
click at [683, 165] on button "Add Expense" at bounding box center [689, 165] width 69 height 23
select select "1"
select select "2853"
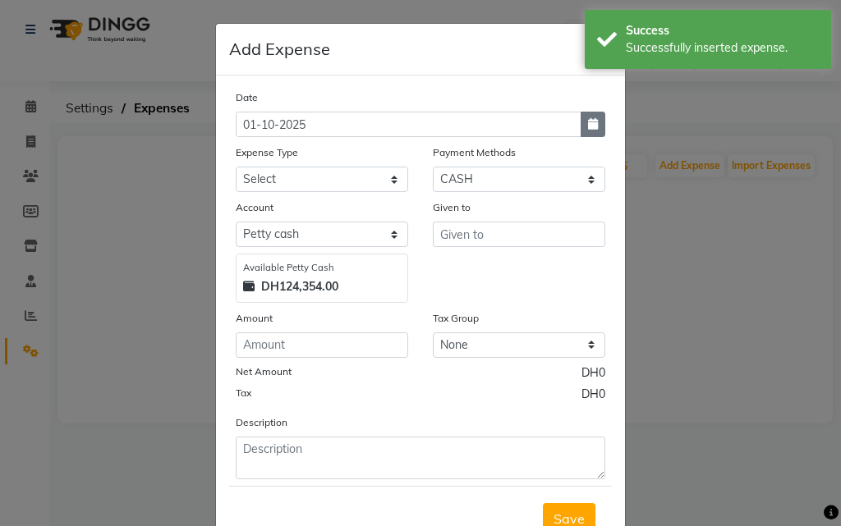
click at [588, 124] on icon "button" at bounding box center [593, 123] width 10 height 11
select select "10"
select select "2025"
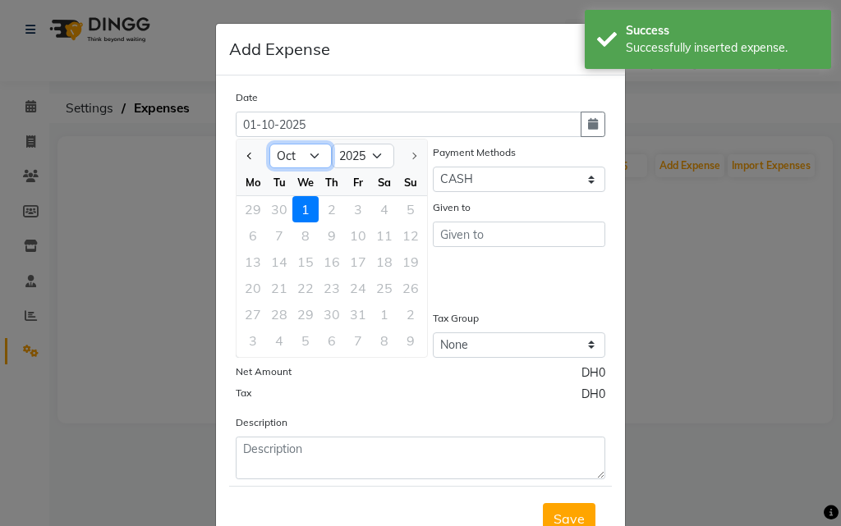
click at [290, 160] on select "Jan Feb Mar Apr May Jun [DATE] Aug Sep Oct" at bounding box center [300, 156] width 62 height 25
select select "9"
click at [269, 144] on select "Jan Feb Mar Apr May Jun [DATE] Aug Sep Oct" at bounding box center [300, 156] width 62 height 25
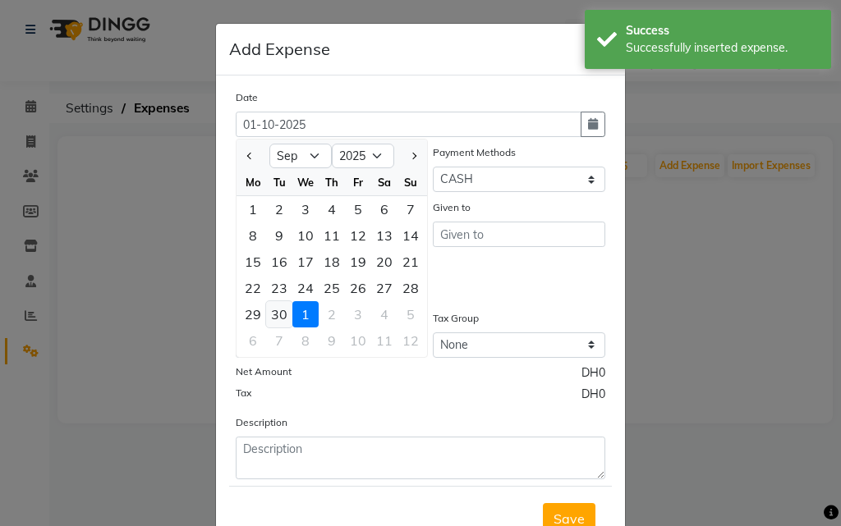
click at [272, 320] on div "30" at bounding box center [279, 314] width 26 height 26
type input "30-09-2025"
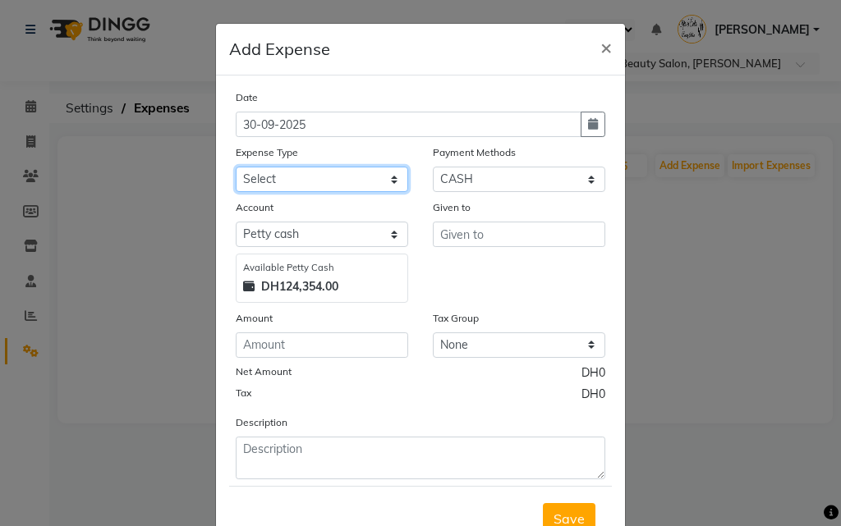
click at [312, 180] on select "Select Advance Salary Bank charges Car maintenance Cash transfer to bank Cash t…" at bounding box center [322, 179] width 172 height 25
select select "4414"
click at [236, 167] on select "Select Advance Salary Bank charges Car maintenance Cash transfer to bank Cash t…" at bounding box center [322, 179] width 172 height 25
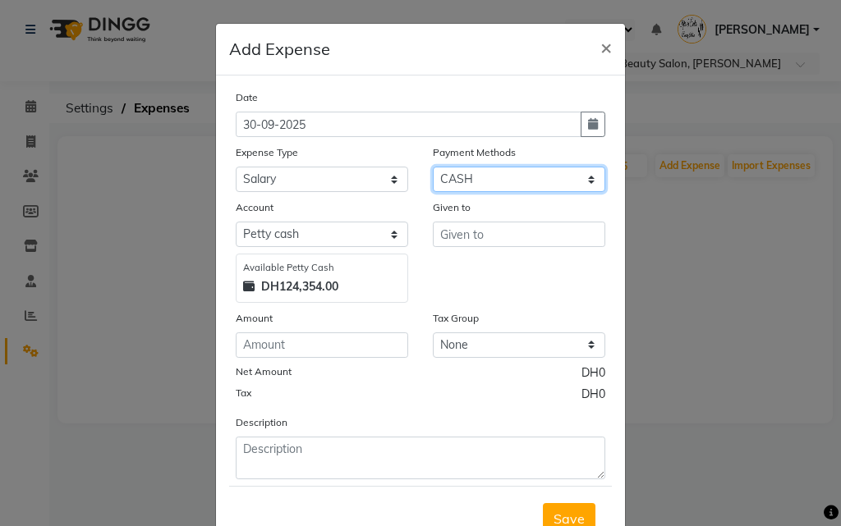
click at [484, 176] on select "Select Master Card Visa Card CASH" at bounding box center [519, 179] width 172 height 25
select select "19"
click at [433, 167] on select "Select Master Card Visa Card CASH" at bounding box center [519, 179] width 172 height 25
select select "2854"
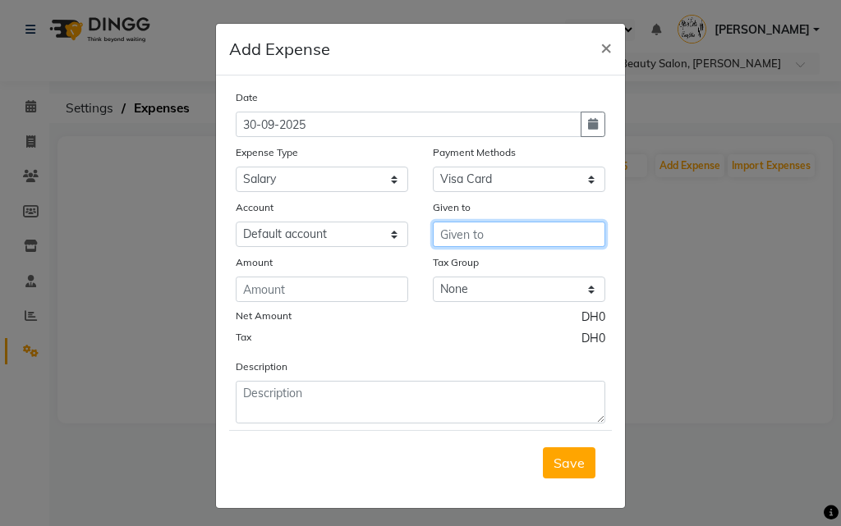
click at [446, 237] on input "text" at bounding box center [519, 234] width 172 height 25
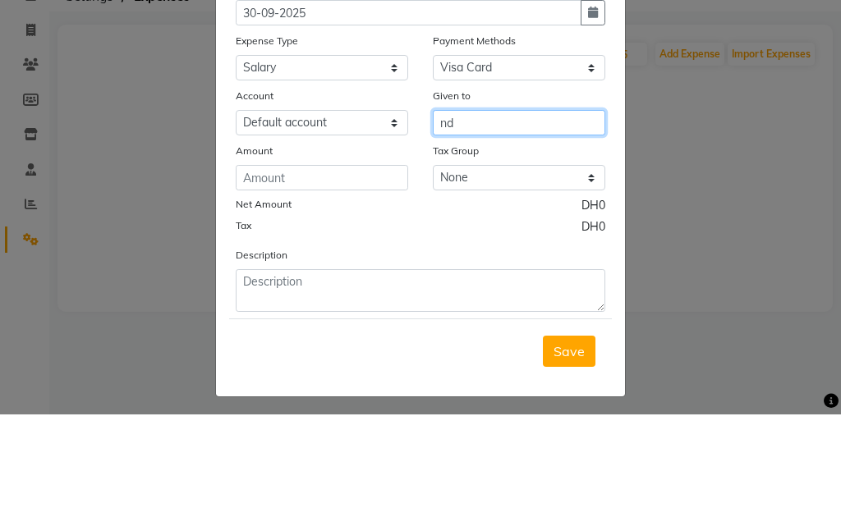
type input "n"
type input "Nduta"
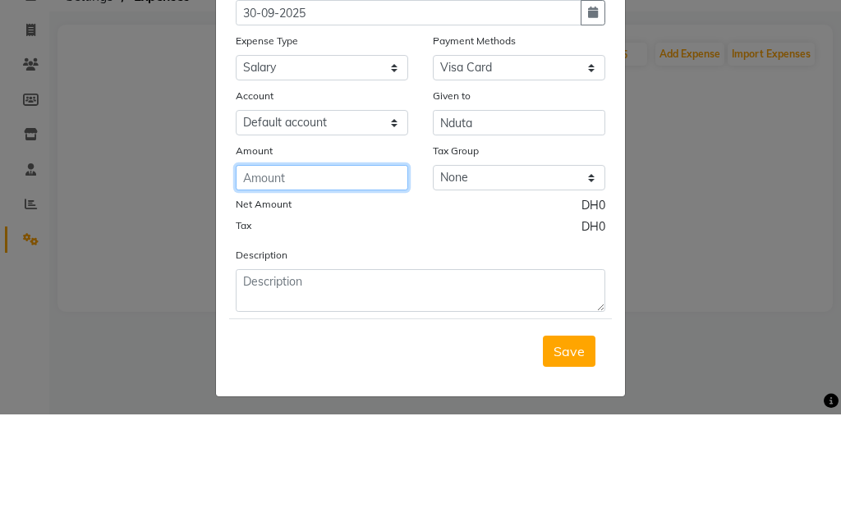
click at [297, 287] on input "number" at bounding box center [322, 289] width 172 height 25
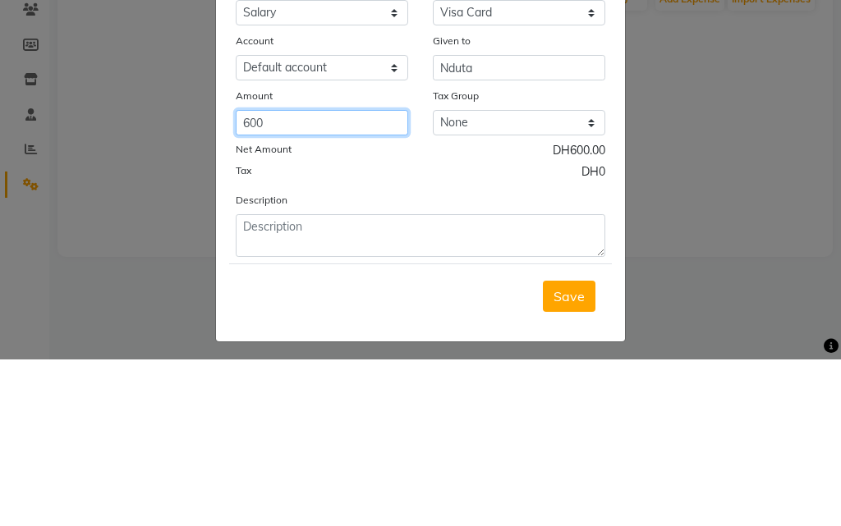
type input "600"
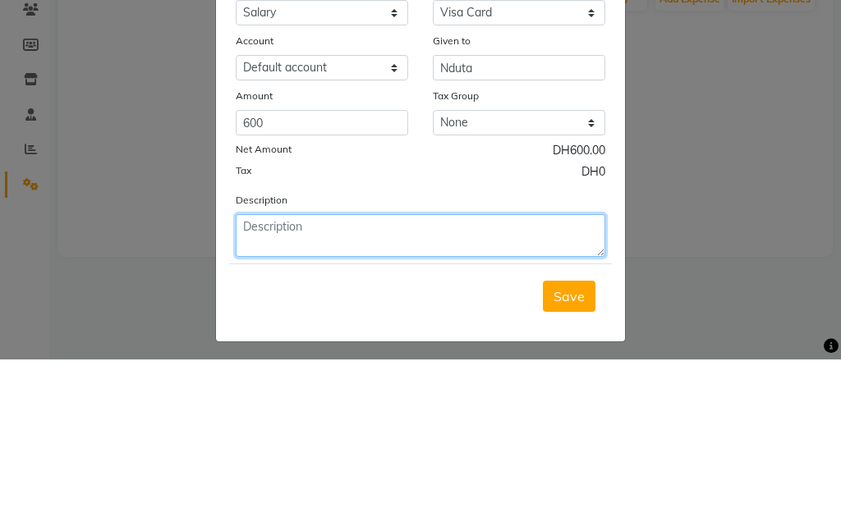
click at [414, 390] on textarea at bounding box center [420, 402] width 369 height 43
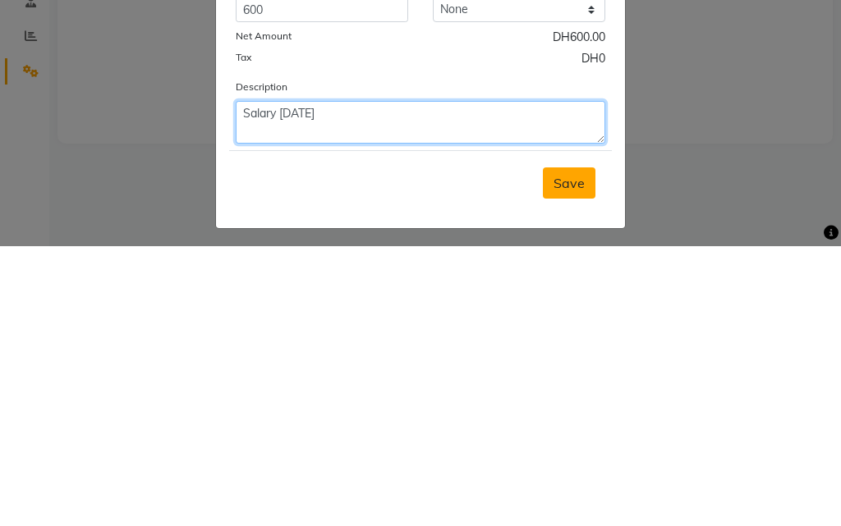
type textarea "Salary [DATE]"
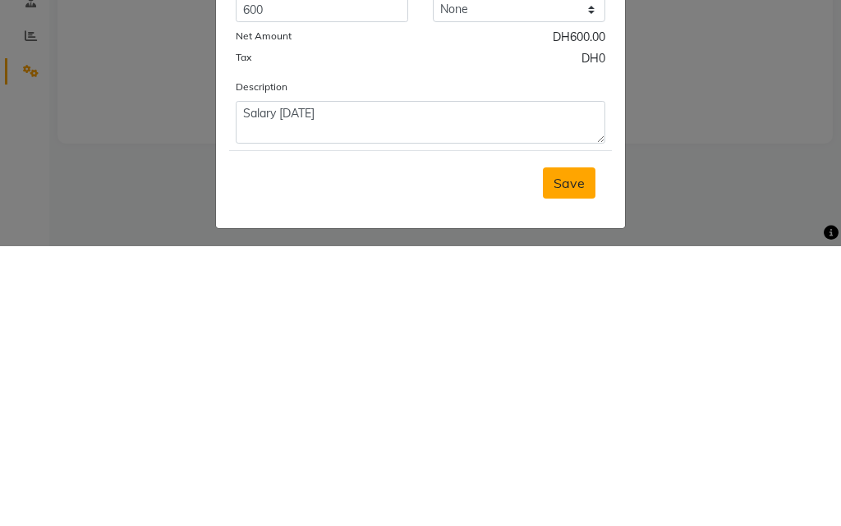
click at [558, 466] on span "Save" at bounding box center [568, 463] width 31 height 16
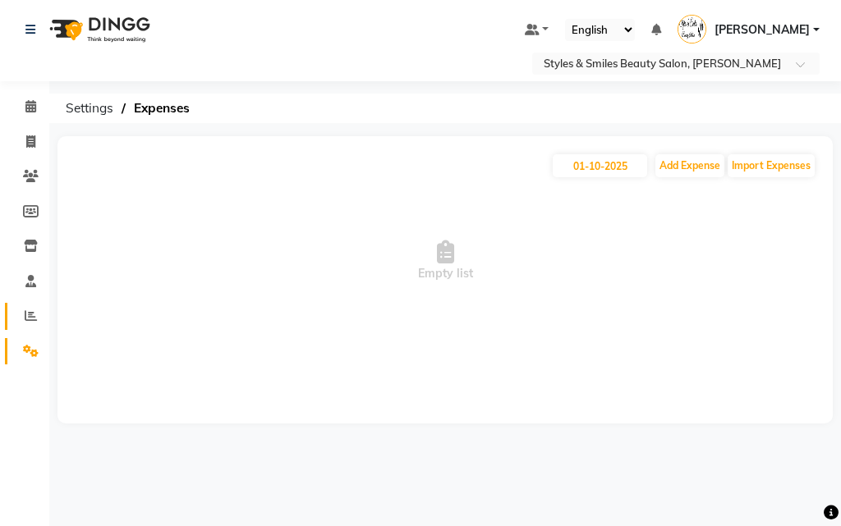
click at [30, 314] on icon at bounding box center [31, 316] width 12 height 12
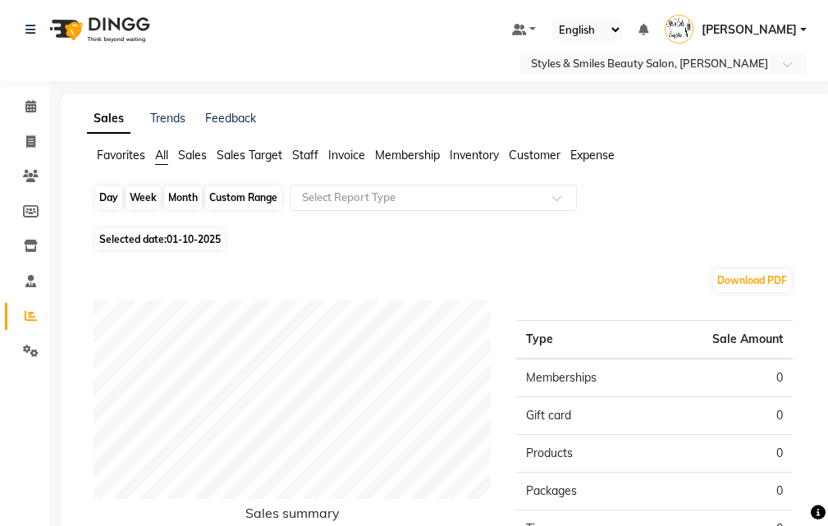
click at [107, 202] on div "Day" at bounding box center [108, 197] width 27 height 23
select select "10"
select select "2025"
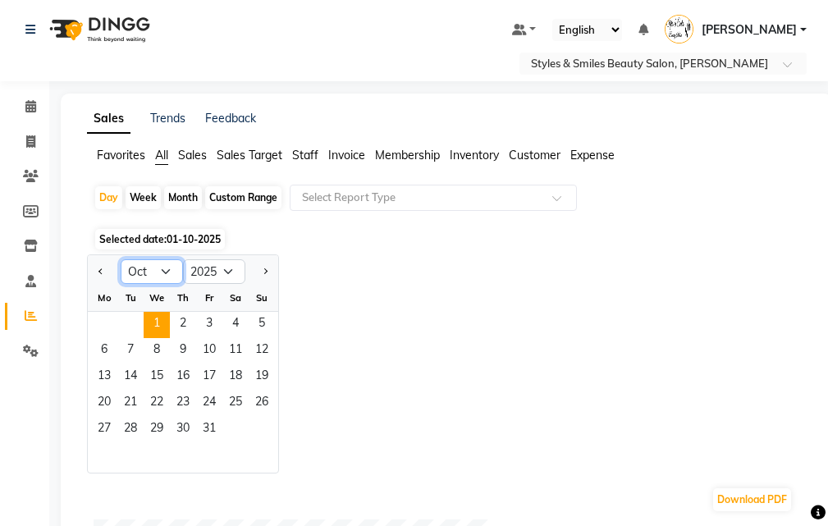
click at [142, 268] on select "Jan Feb Mar Apr May Jun [DATE] Aug Sep Oct Nov Dec" at bounding box center [152, 271] width 62 height 25
select select "9"
click at [121, 259] on select "Jan Feb Mar Apr May Jun [DATE] Aug Sep Oct Nov Dec" at bounding box center [152, 271] width 62 height 25
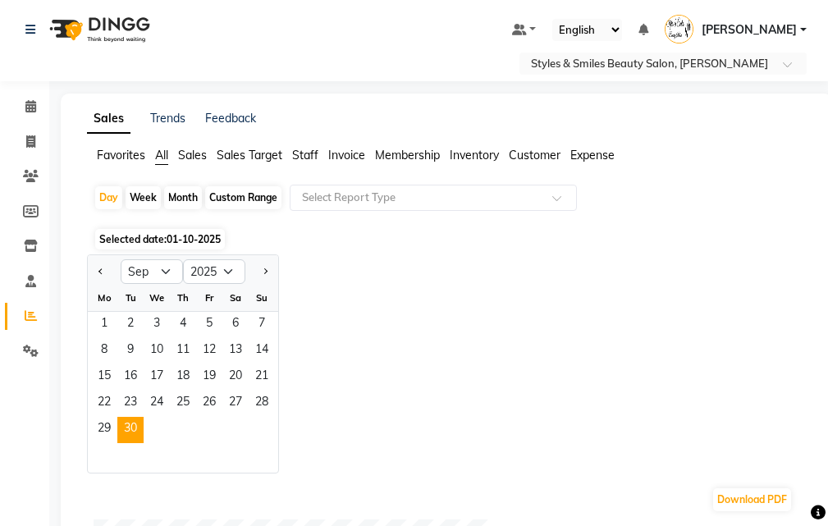
click at [131, 429] on span "30" at bounding box center [130, 430] width 26 height 26
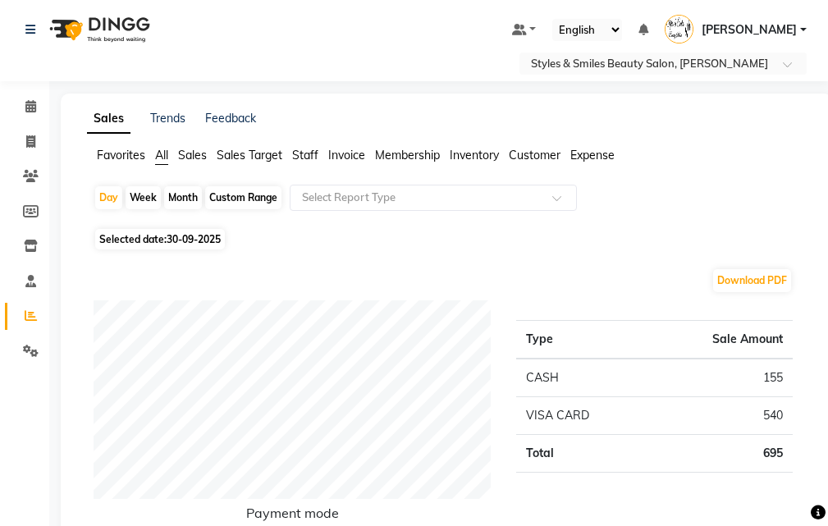
click at [591, 154] on span "Expense" at bounding box center [593, 155] width 44 height 15
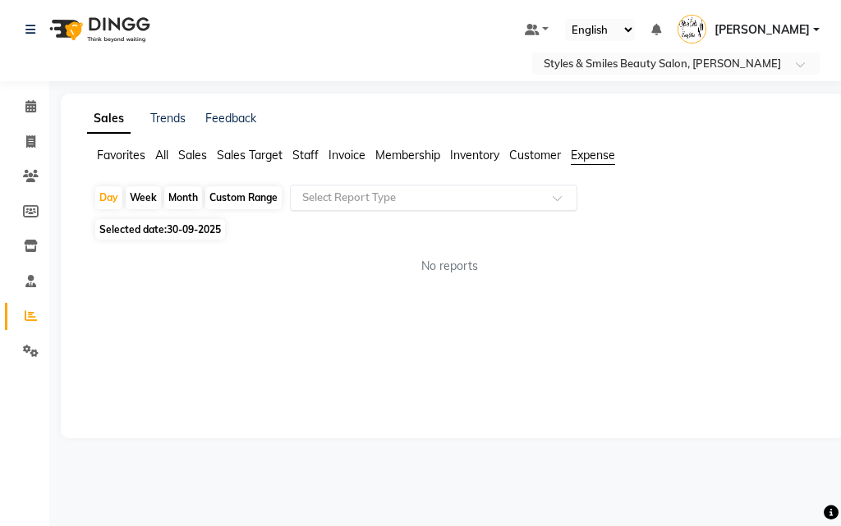
click at [555, 203] on span at bounding box center [563, 203] width 21 height 16
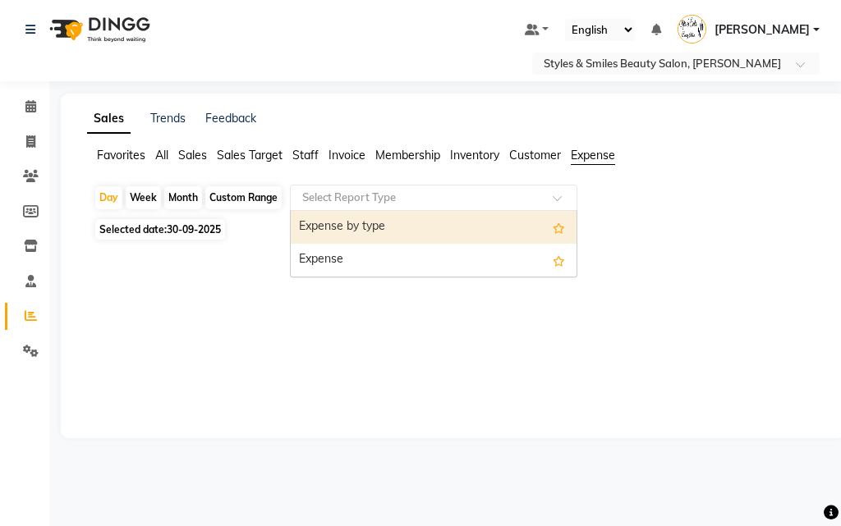
click at [375, 257] on div "Expense" at bounding box center [434, 260] width 286 height 33
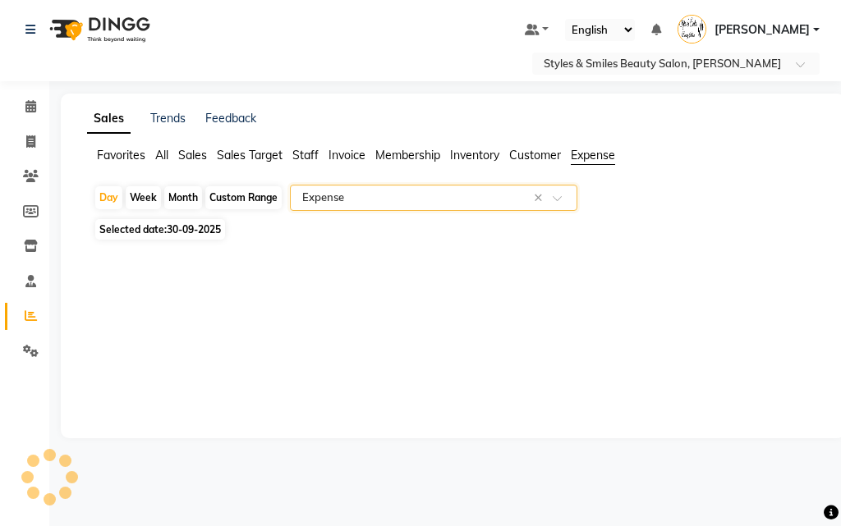
select select "full_report"
select select "csv"
